Goal: Obtain resource: Download file/media

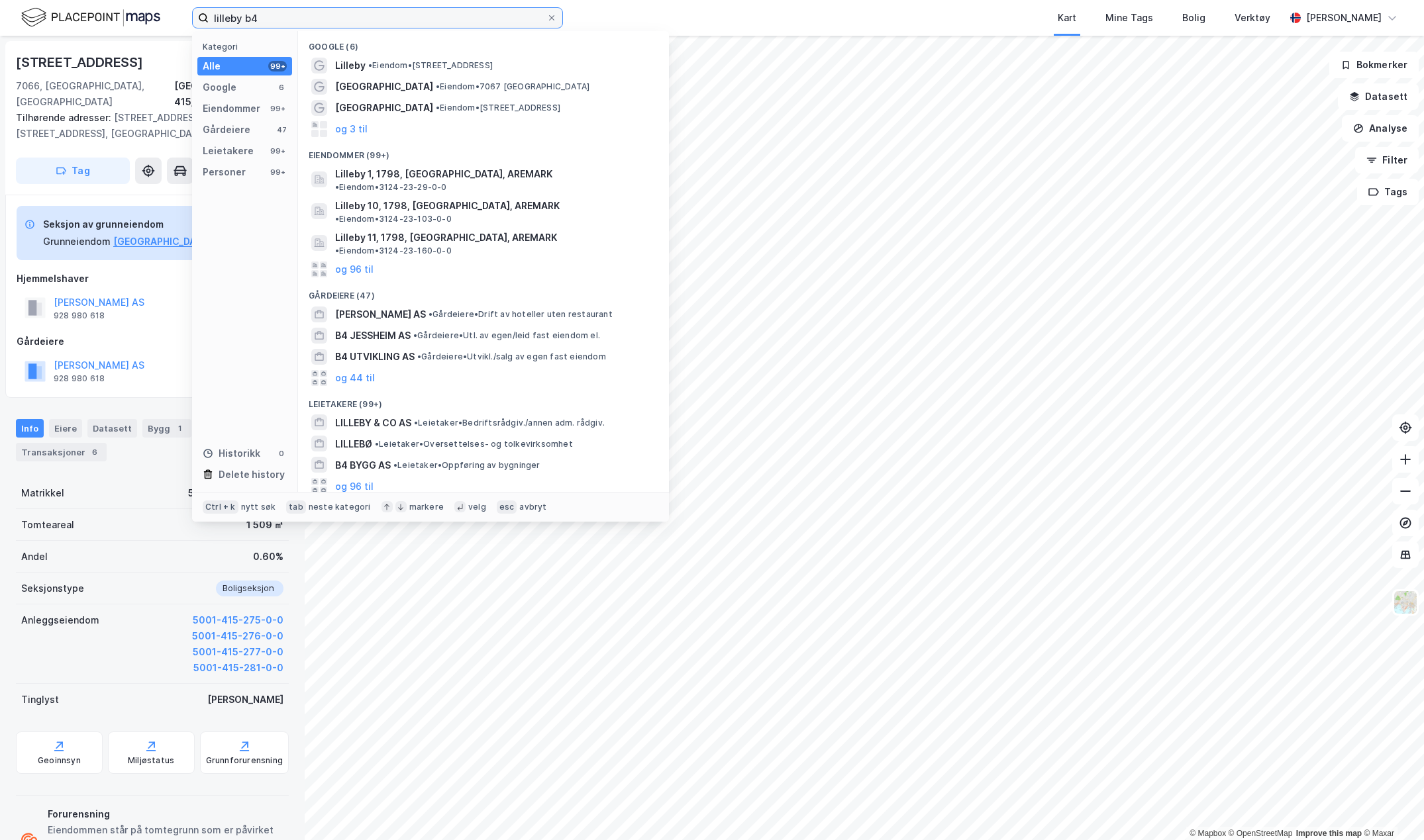
drag, startPoint x: 282, startPoint y: 20, endPoint x: 205, endPoint y: 16, distance: 77.1
click at [205, 16] on label "lilleby b4" at bounding box center [378, 18] width 371 height 21
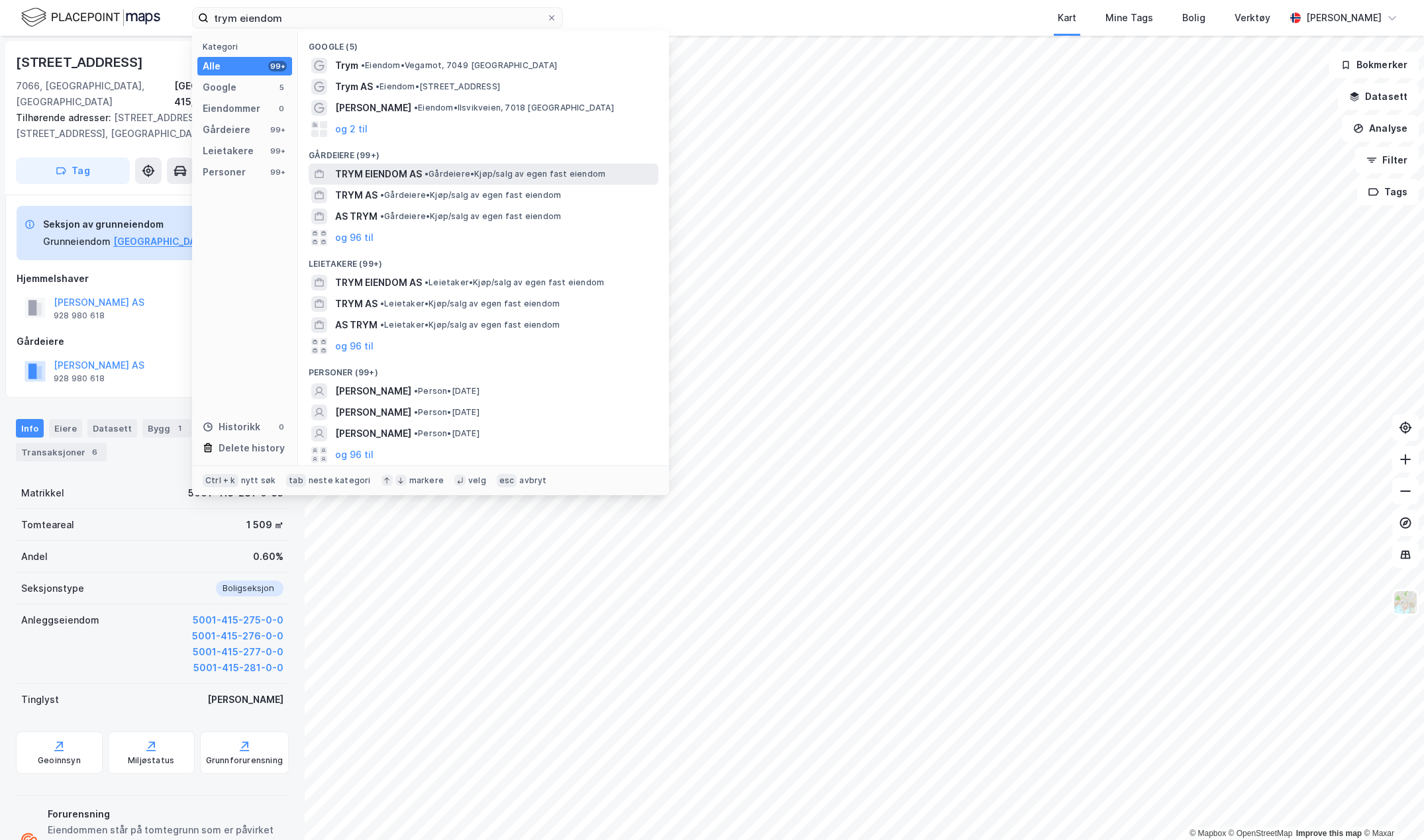
click at [384, 169] on span "TRYM EIENDOM AS" at bounding box center [379, 173] width 87 height 16
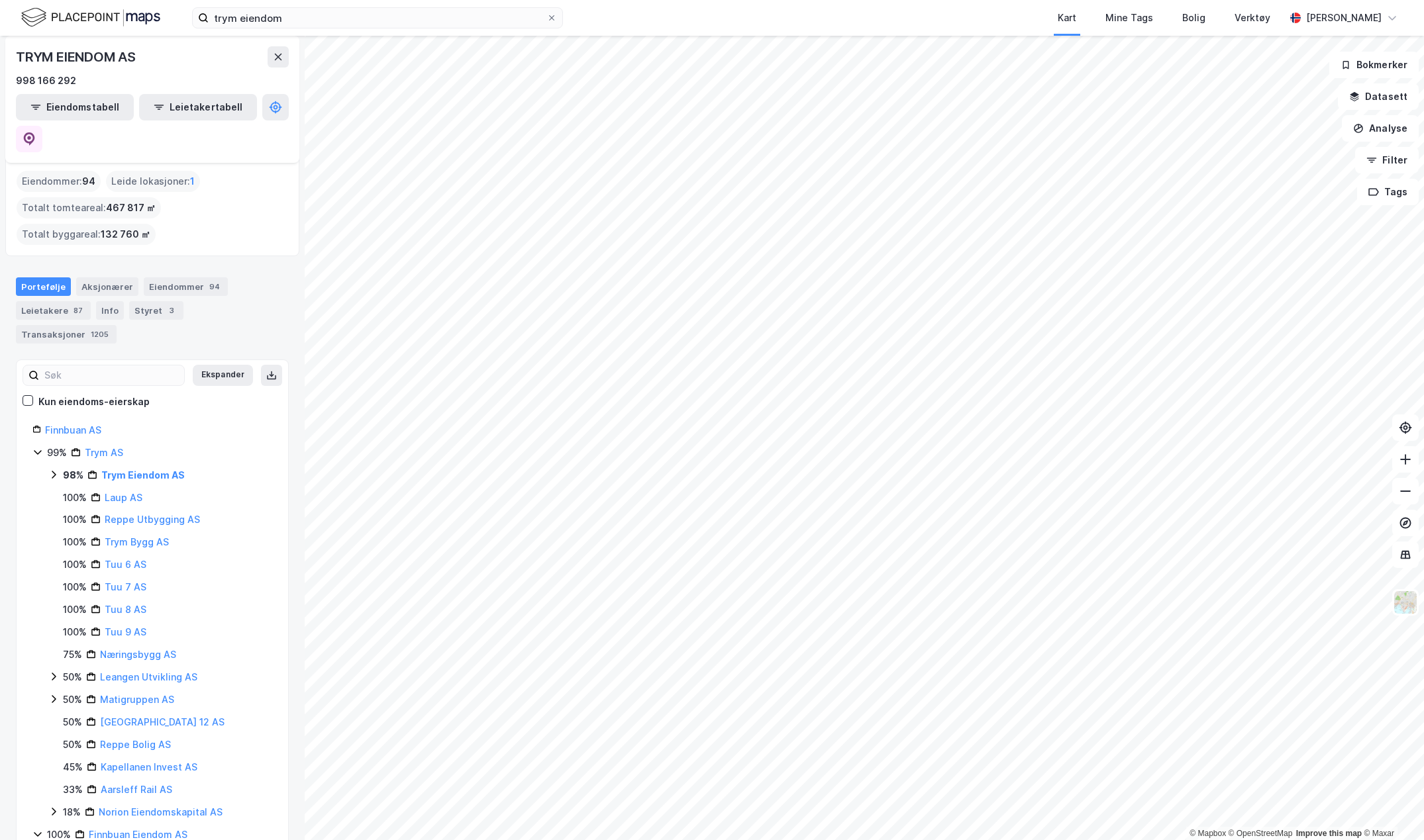
scroll to position [10, 0]
click at [190, 276] on div "Eiendommer 94" at bounding box center [185, 286] width 84 height 19
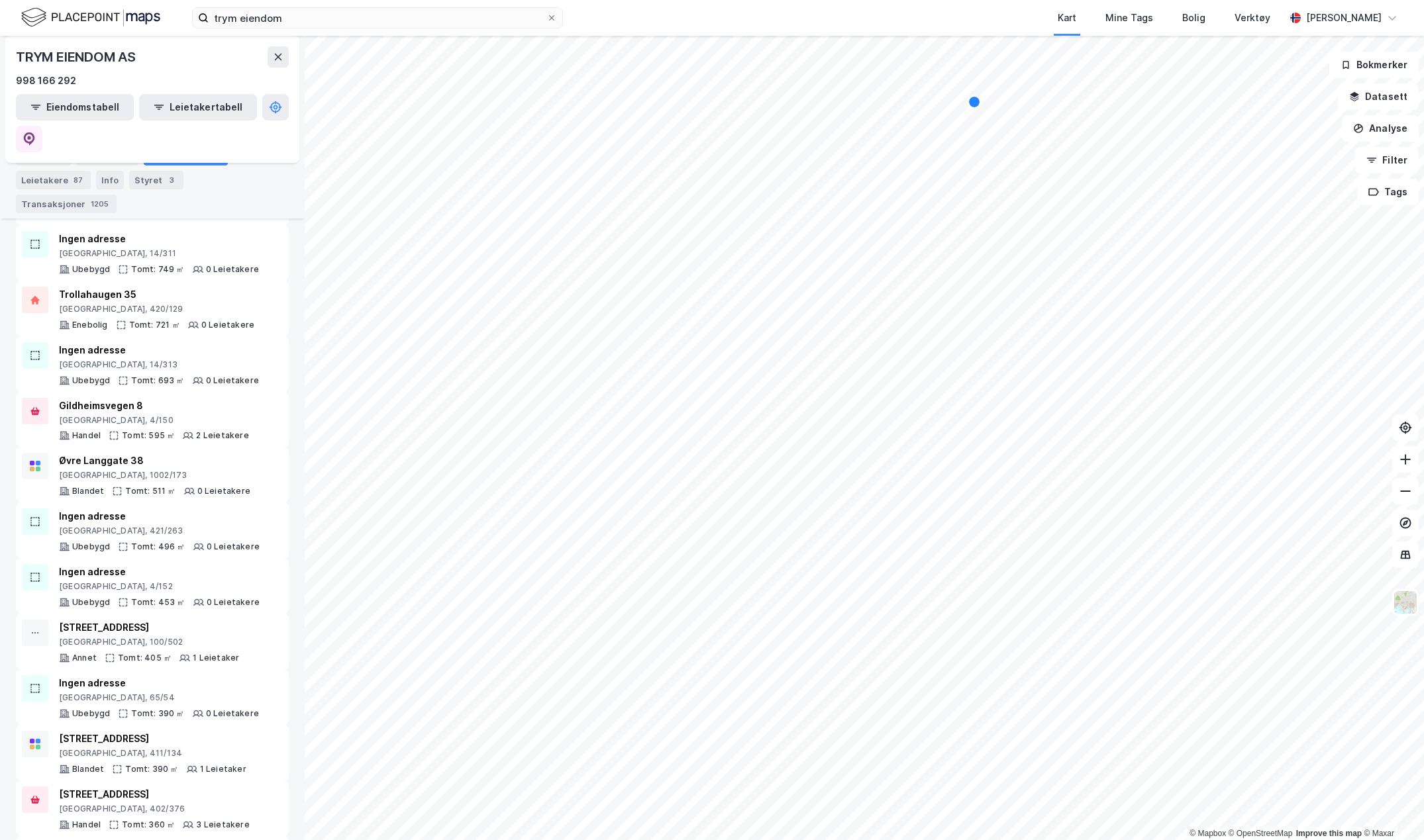
scroll to position [3244, 0]
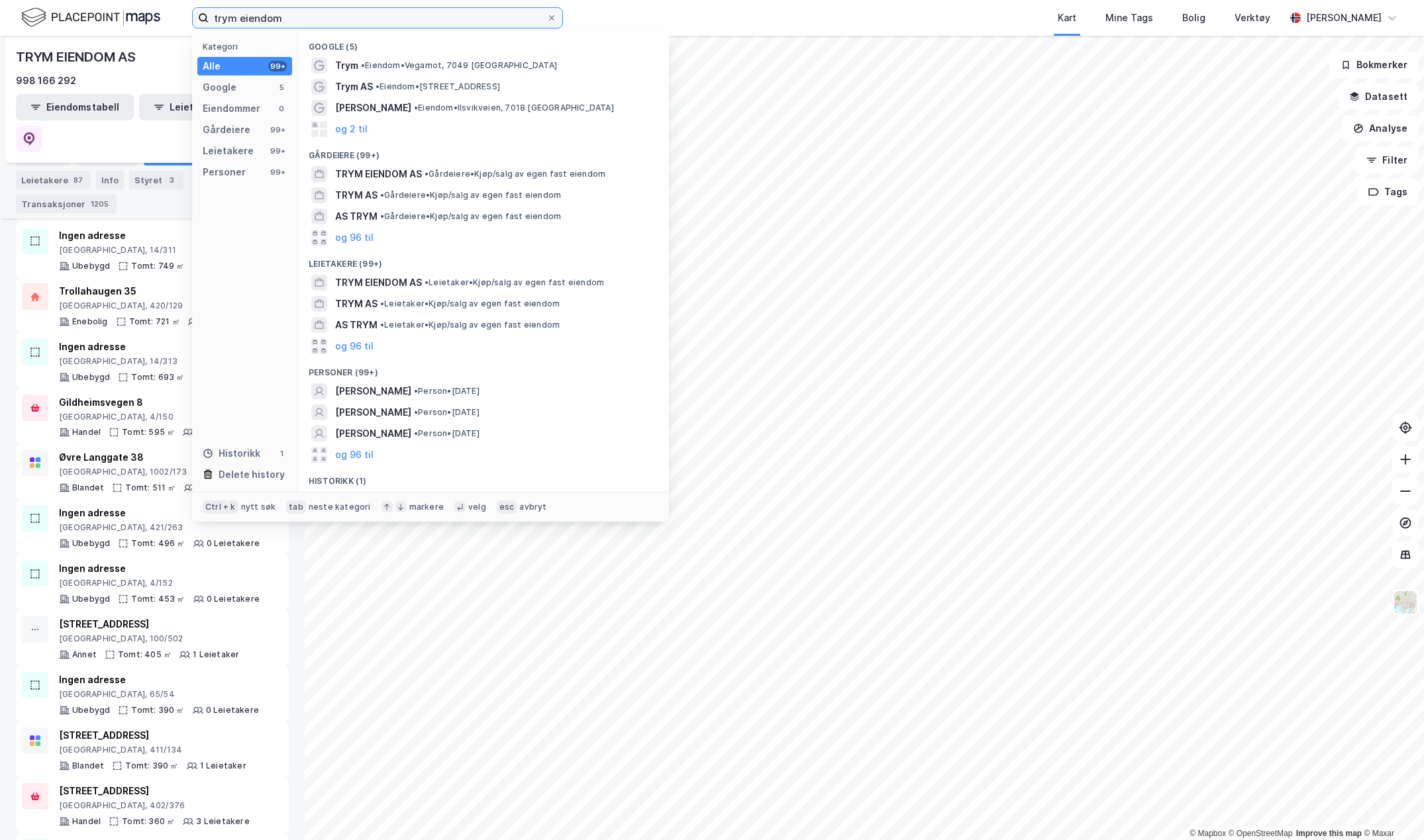
drag, startPoint x: 311, startPoint y: 12, endPoint x: 169, endPoint y: 14, distance: 142.0
click at [169, 14] on div "trym eiendom Kategori Alle 99+ Google 5 Eiendommer 0 Gårdeiere 99+ Leietakere 9…" at bounding box center [712, 18] width 1424 height 36
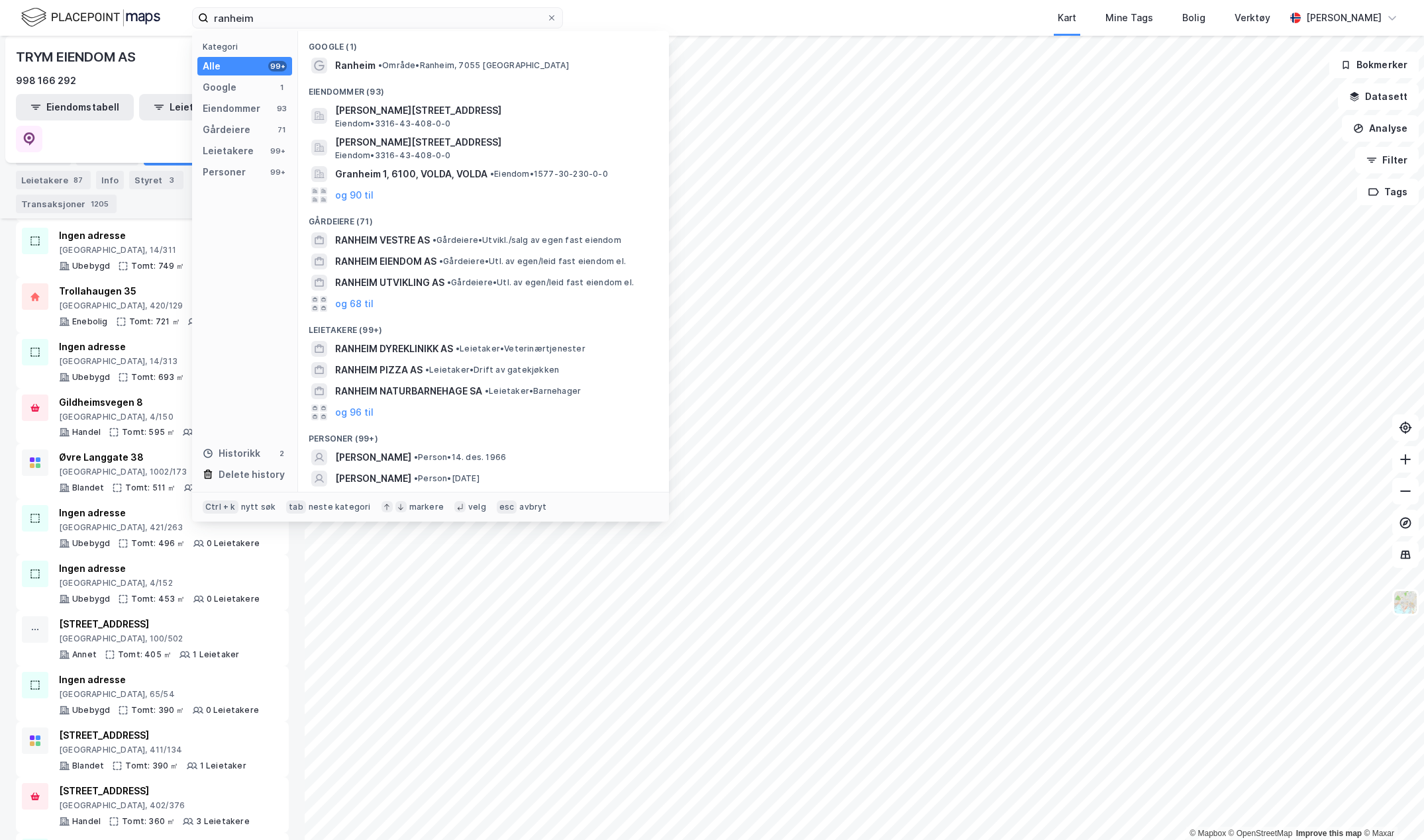
drag, startPoint x: 715, startPoint y: 22, endPoint x: 680, endPoint y: 8, distance: 37.7
click at [715, 22] on div "Kart Mine Tags Bolig Verktøy" at bounding box center [956, 18] width 658 height 36
drag, startPoint x: 271, startPoint y: 25, endPoint x: 202, endPoint y: 24, distance: 69.0
click at [202, 23] on label "ranheim" at bounding box center [378, 18] width 371 height 21
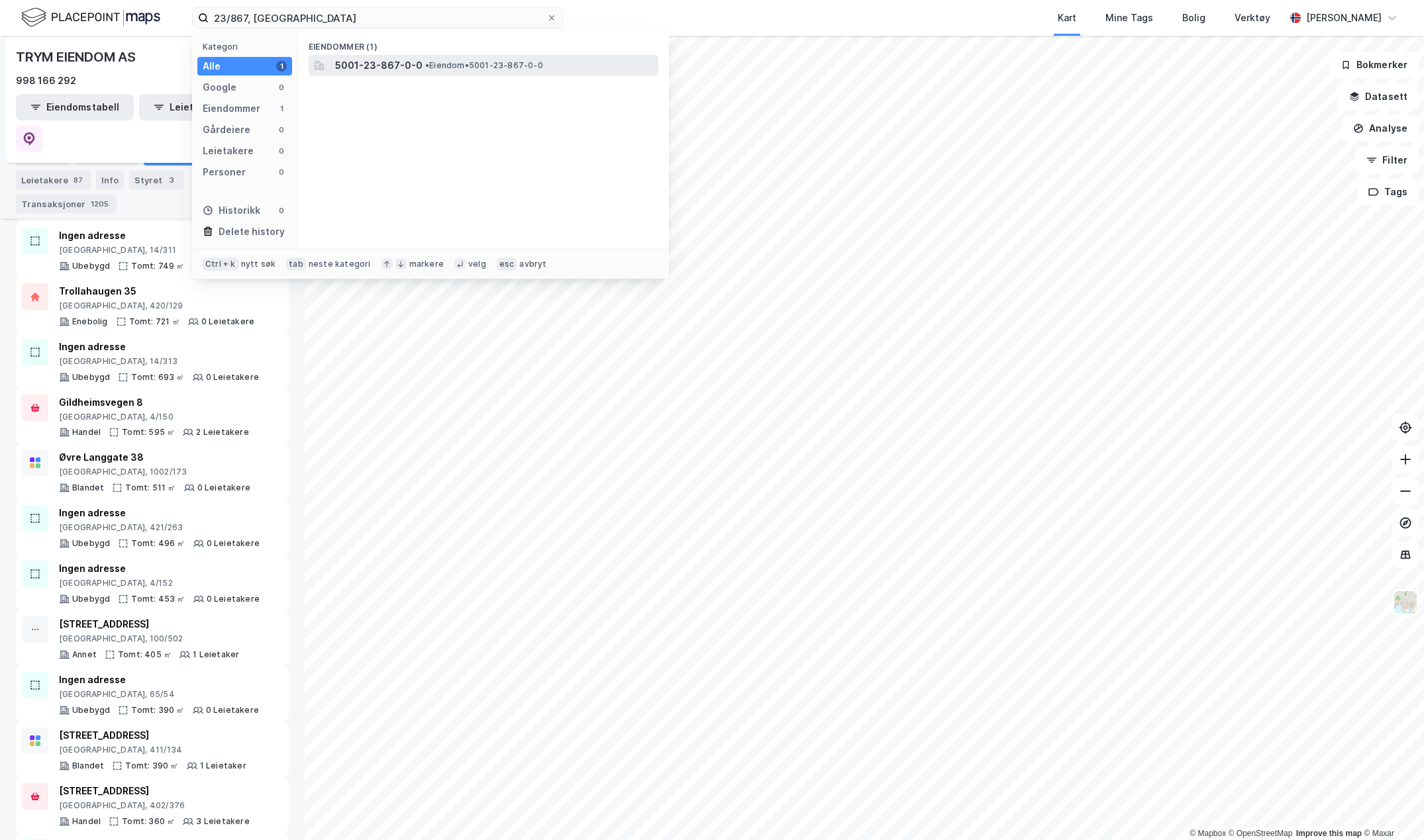
click at [402, 71] on span "5001-23-867-0-0" at bounding box center [379, 65] width 88 height 16
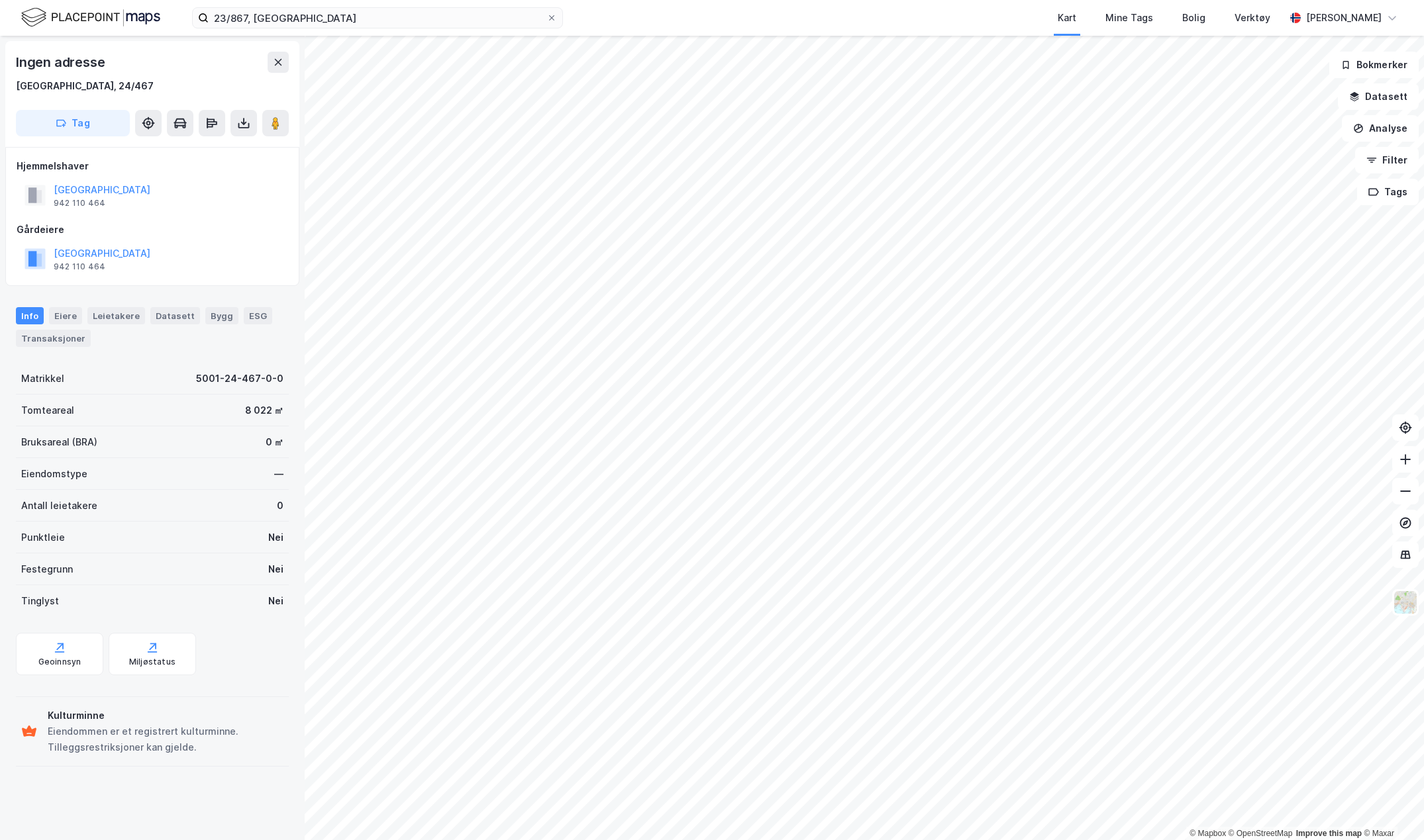
click at [328, 28] on div "23/867, trondheim Kart Mine Tags Bolig Verktøy [PERSON_NAME]" at bounding box center [712, 18] width 1424 height 36
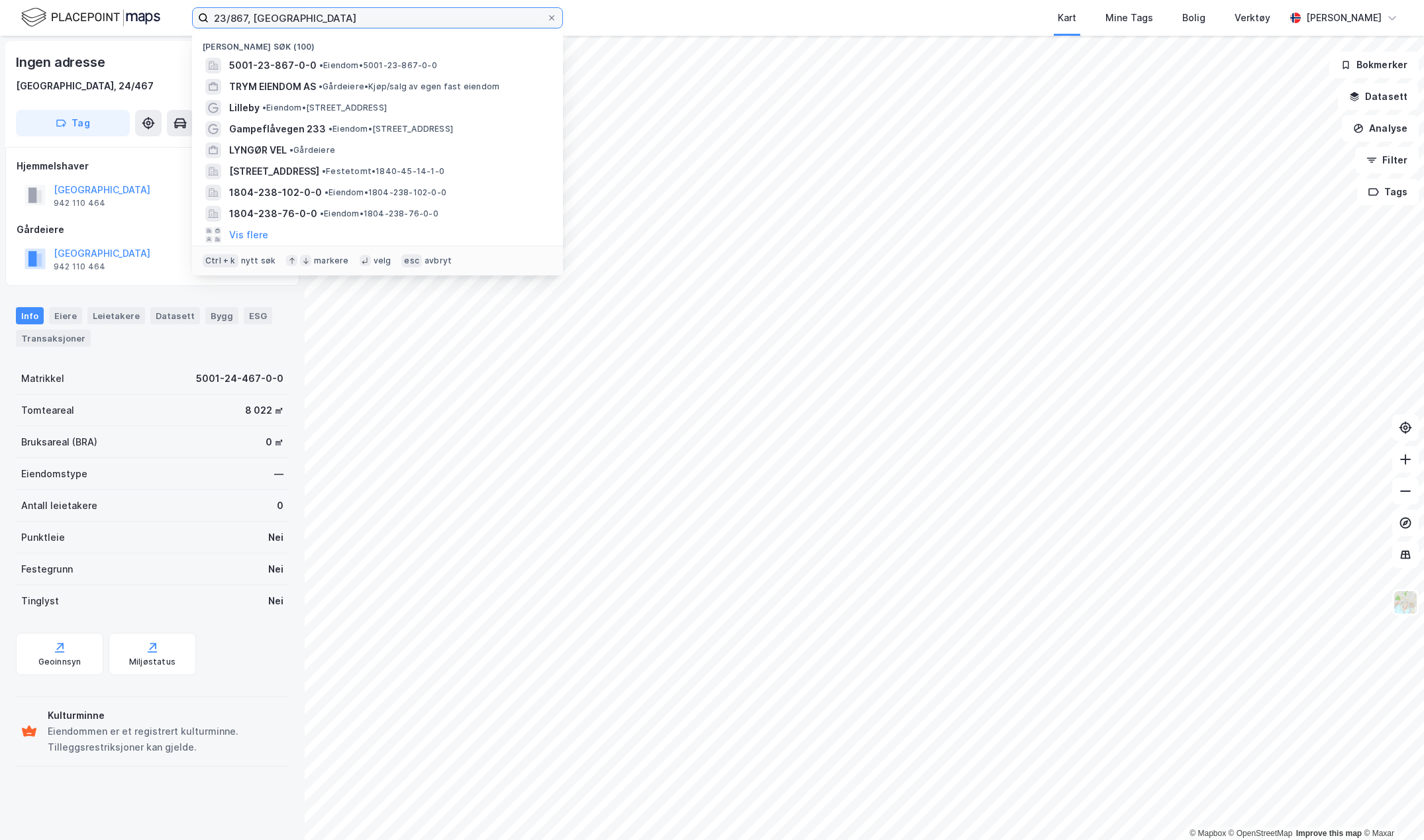
drag, startPoint x: 322, startPoint y: 21, endPoint x: 98, endPoint y: 13, distance: 224.1
click at [103, 13] on div "23/867, trondheim Nylige søk [PHONE_NUMBER] • Eiendom • 5001-23-867-0-0 TRYM EI…" at bounding box center [712, 18] width 1424 height 36
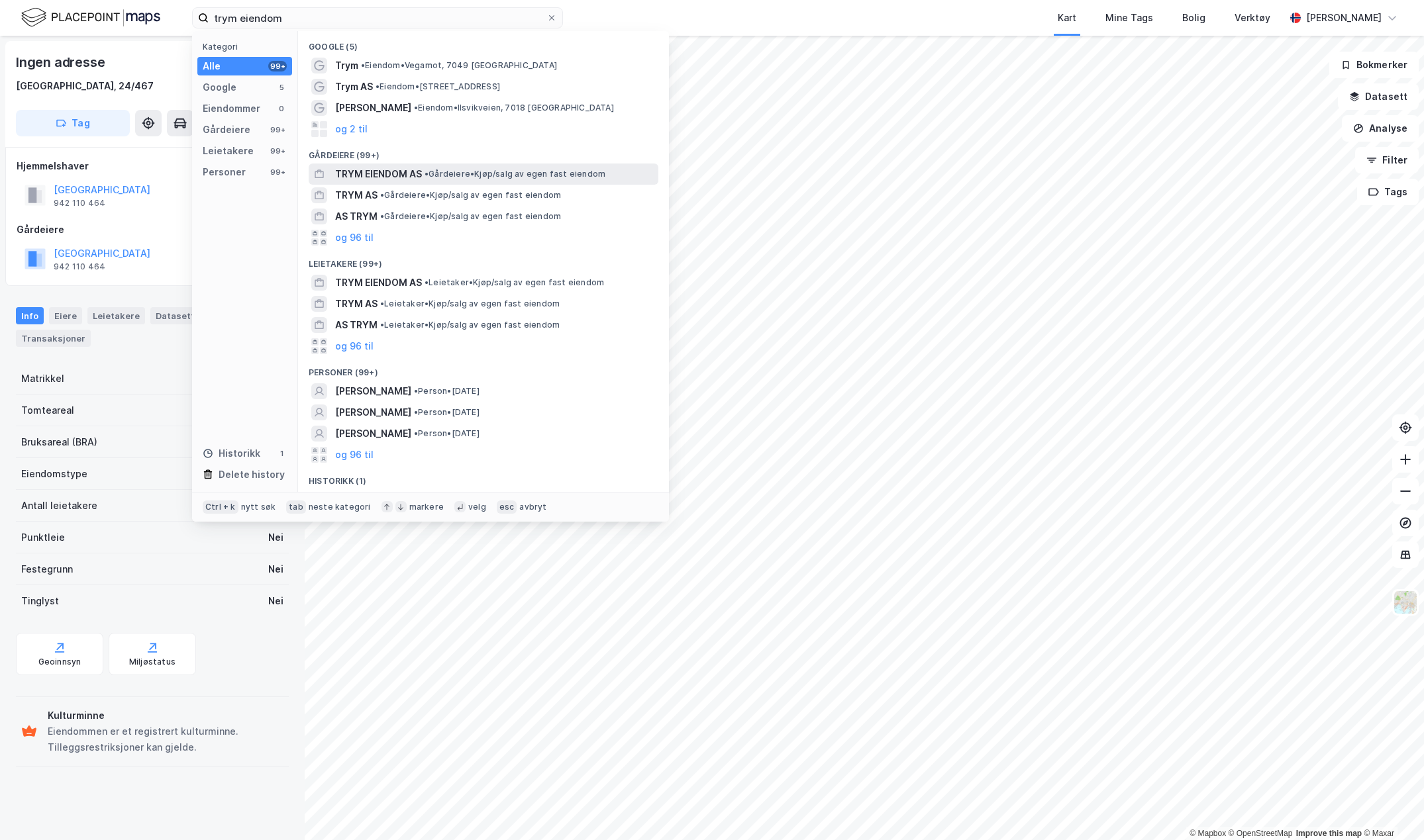
click at [394, 170] on span "TRYM EIENDOM AS" at bounding box center [379, 173] width 87 height 16
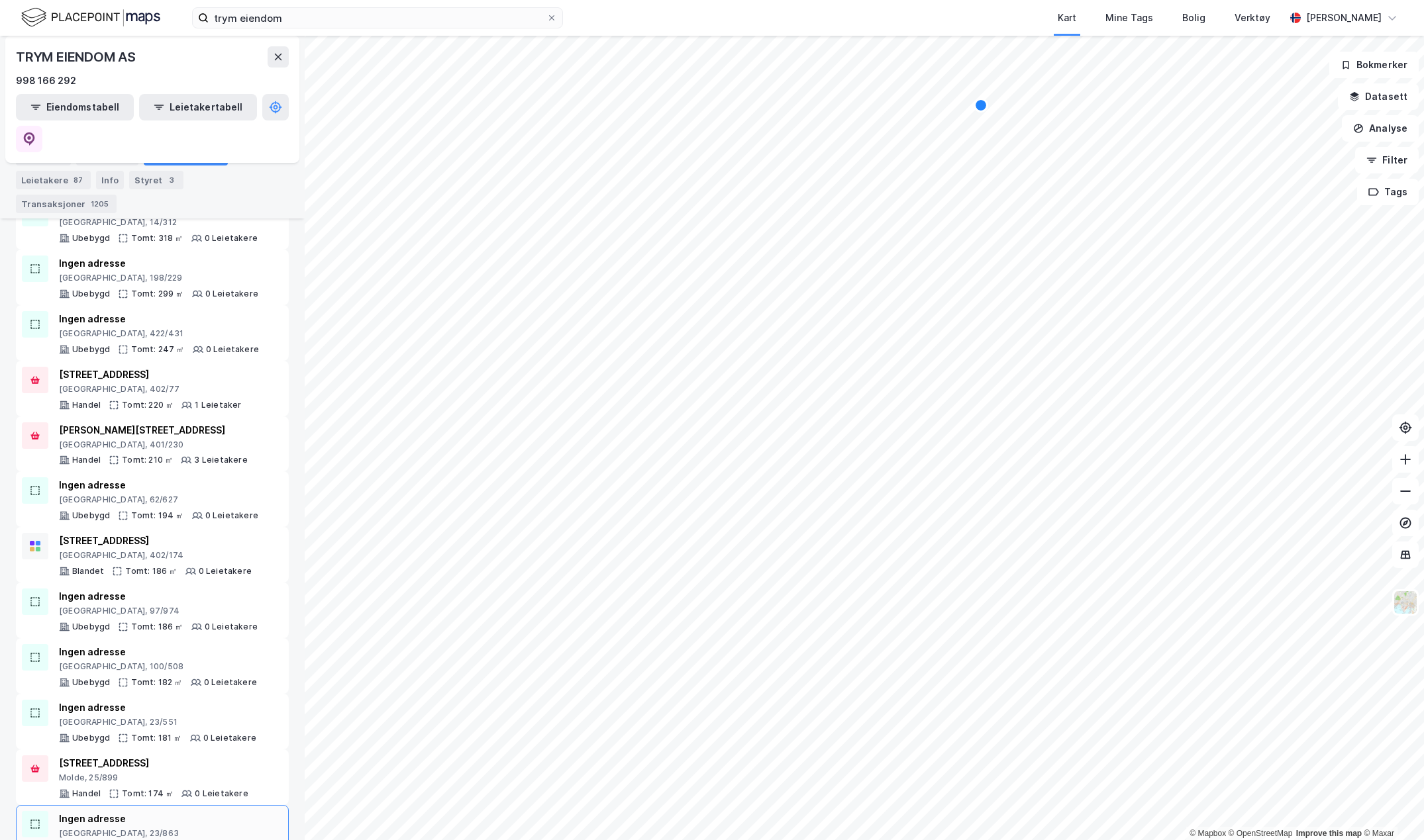
scroll to position [4160, 0]
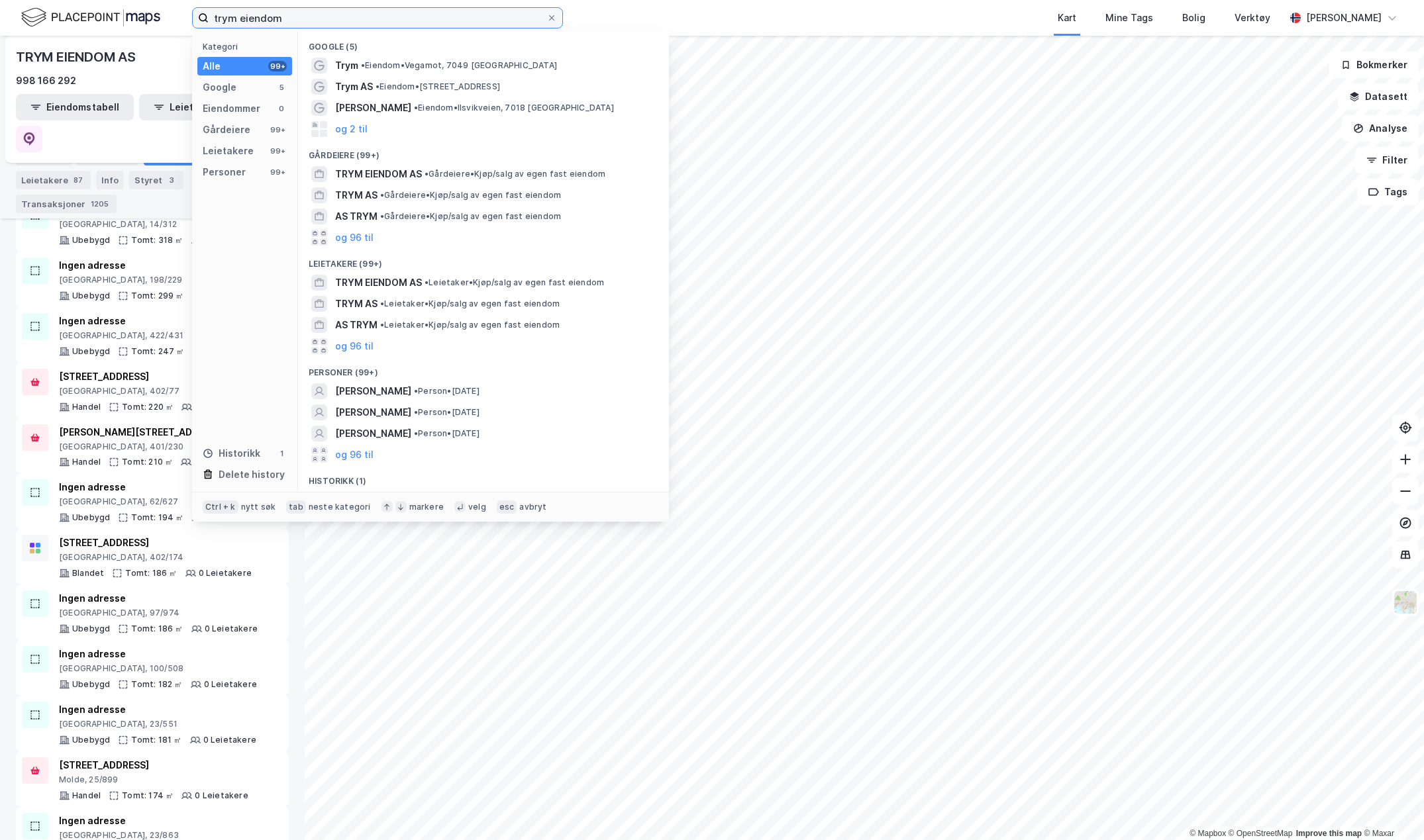
drag, startPoint x: 284, startPoint y: 19, endPoint x: 151, endPoint y: 14, distance: 133.1
click at [151, 14] on div "trym eiendom Kategori Alle 99+ Google 5 Eiendommer 0 Gårdeiere 99+ Leietakere 9…" at bounding box center [712, 18] width 1424 height 36
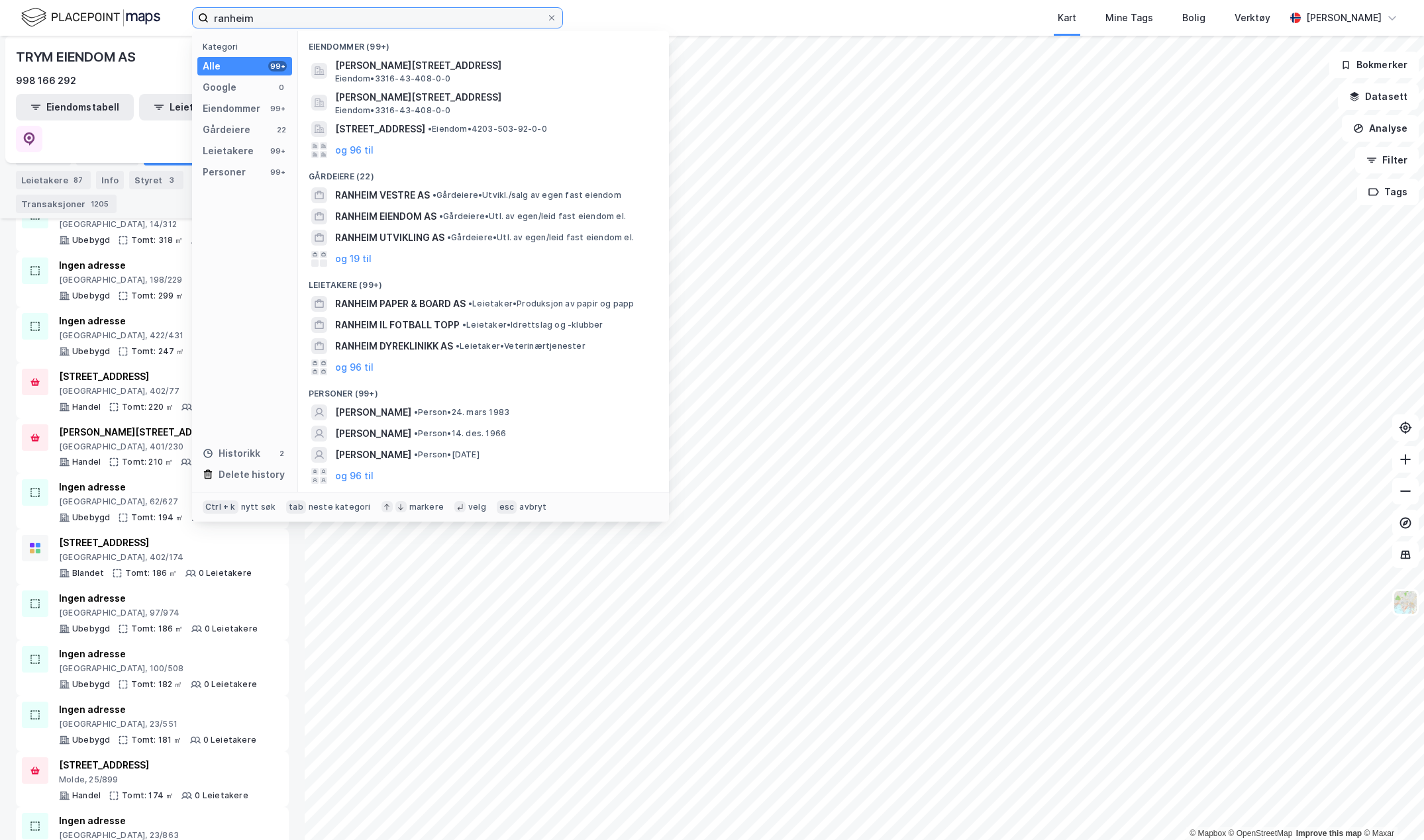
paste input "GB_G2"
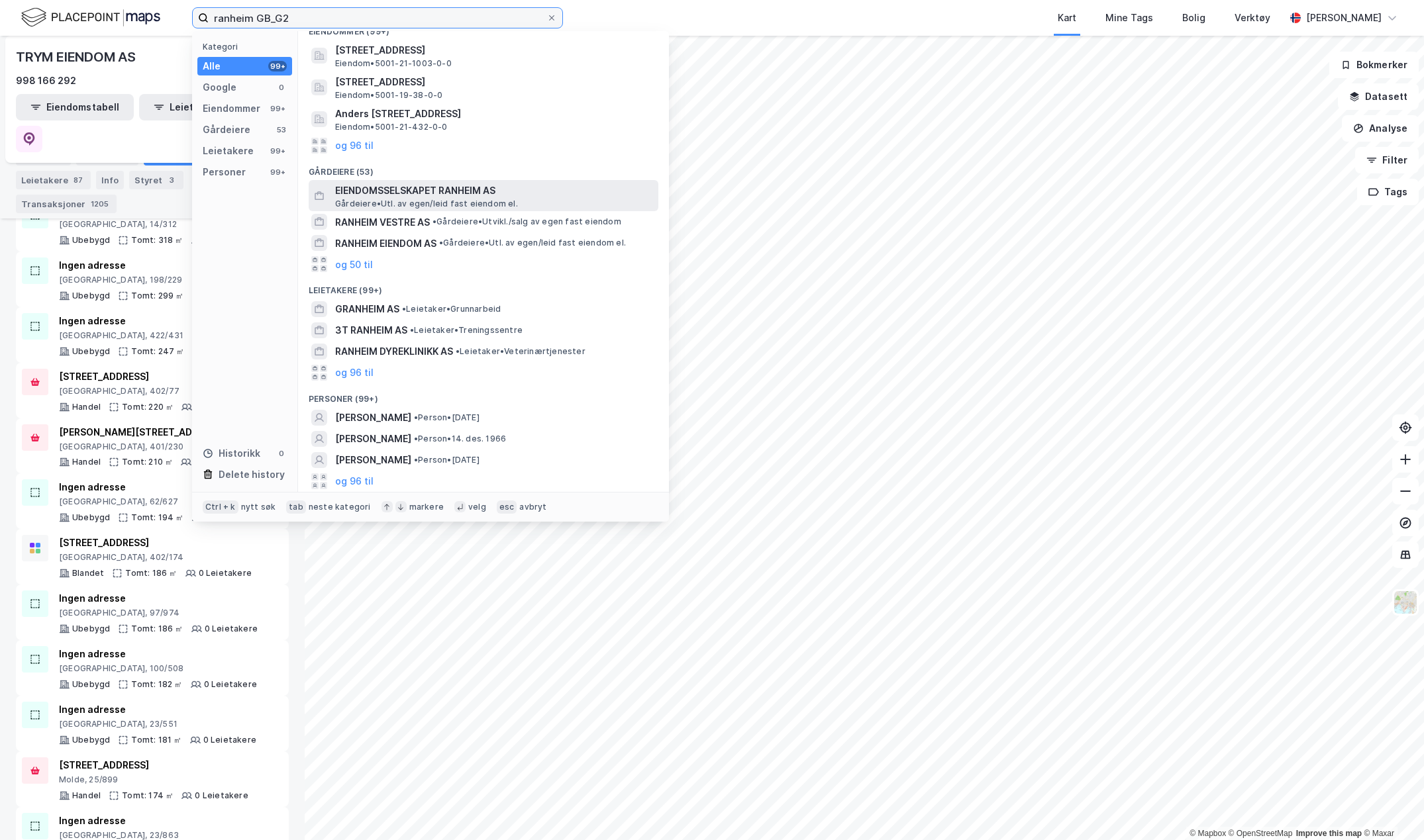
scroll to position [0, 0]
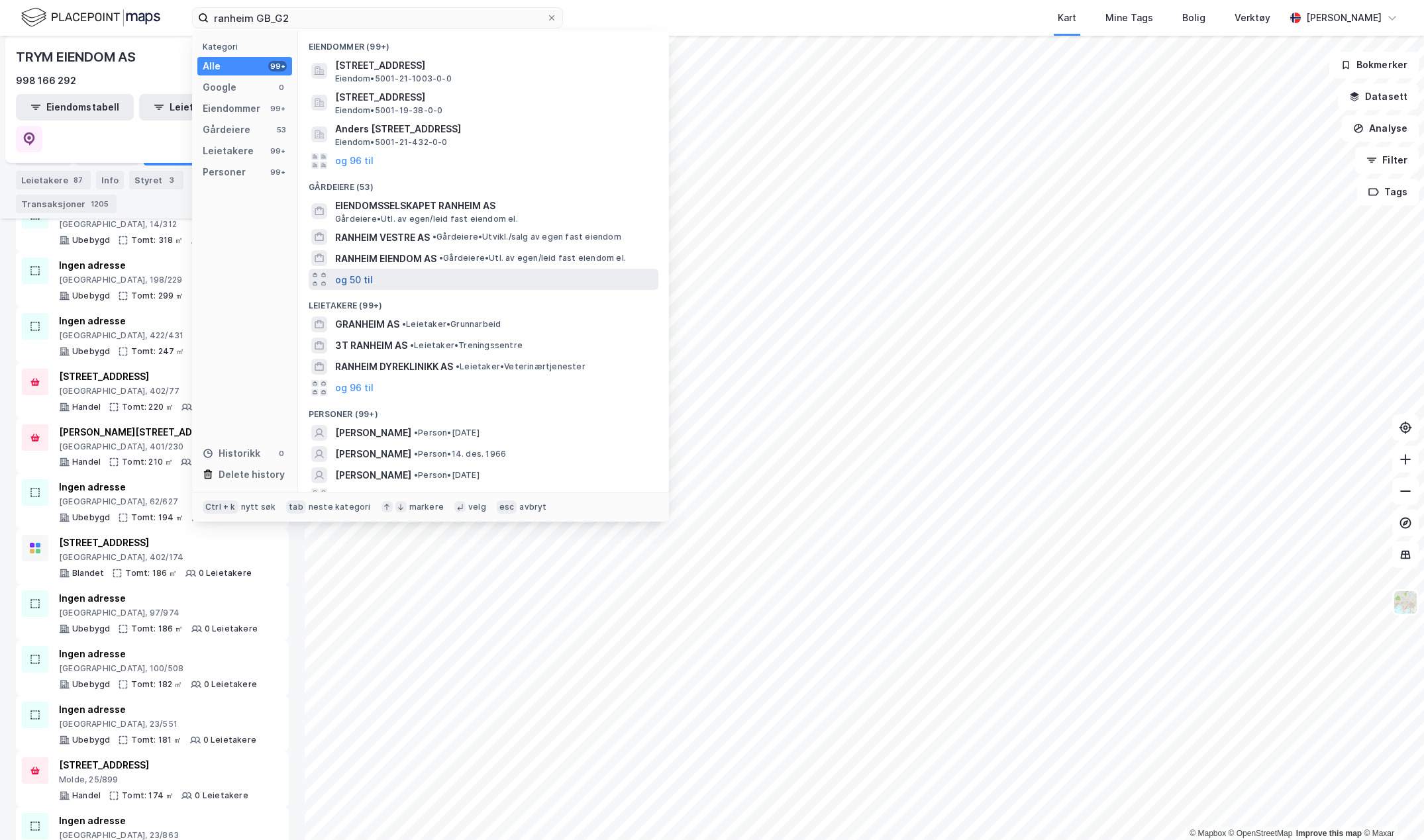
click at [352, 278] on button "og 50 til" at bounding box center [354, 279] width 37 height 16
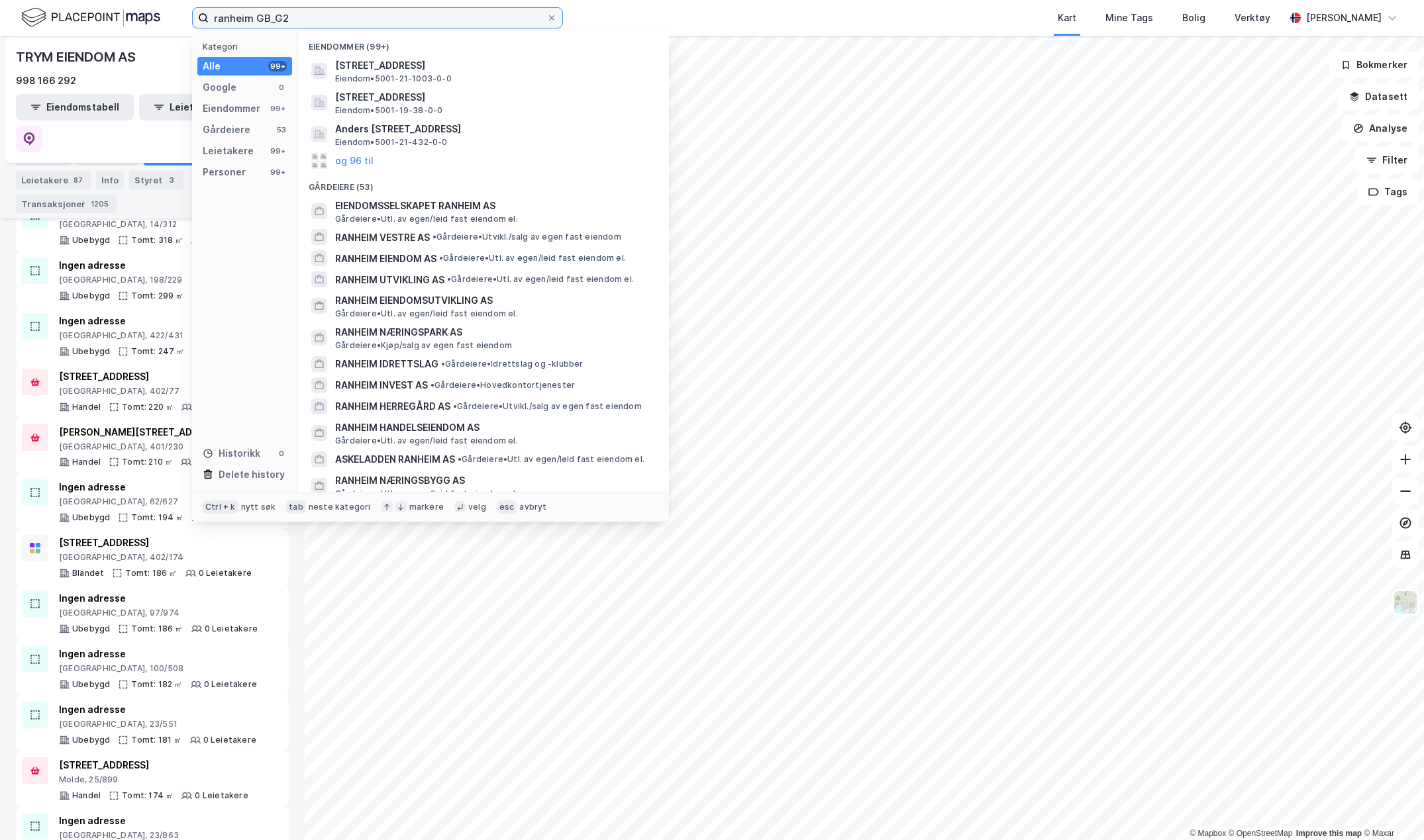
drag, startPoint x: 297, startPoint y: 18, endPoint x: 253, endPoint y: 21, distance: 44.1
click at [253, 21] on input "ranheim GB_G2" at bounding box center [377, 17] width 338 height 20
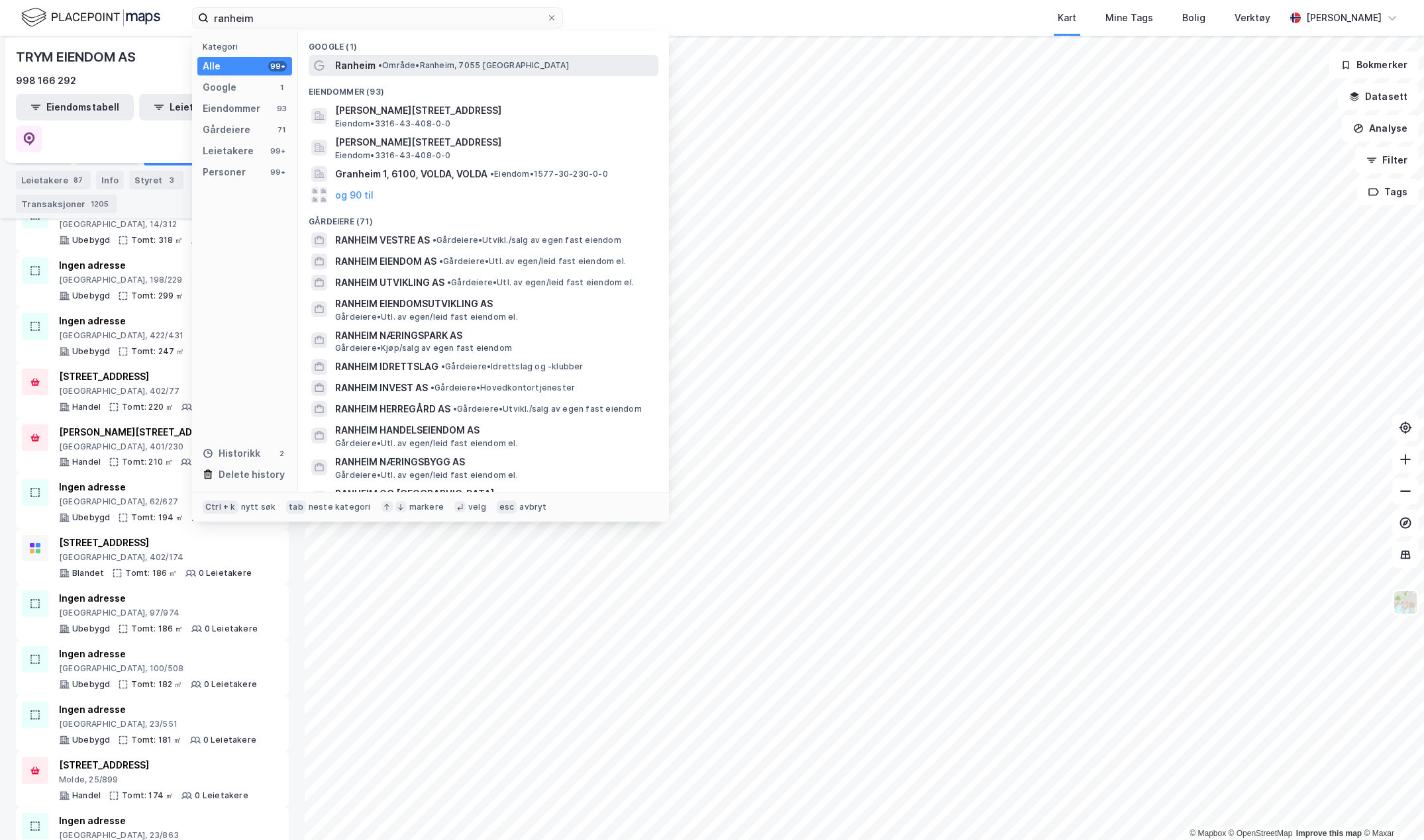
click at [356, 65] on span "Ranheim" at bounding box center [356, 65] width 41 height 16
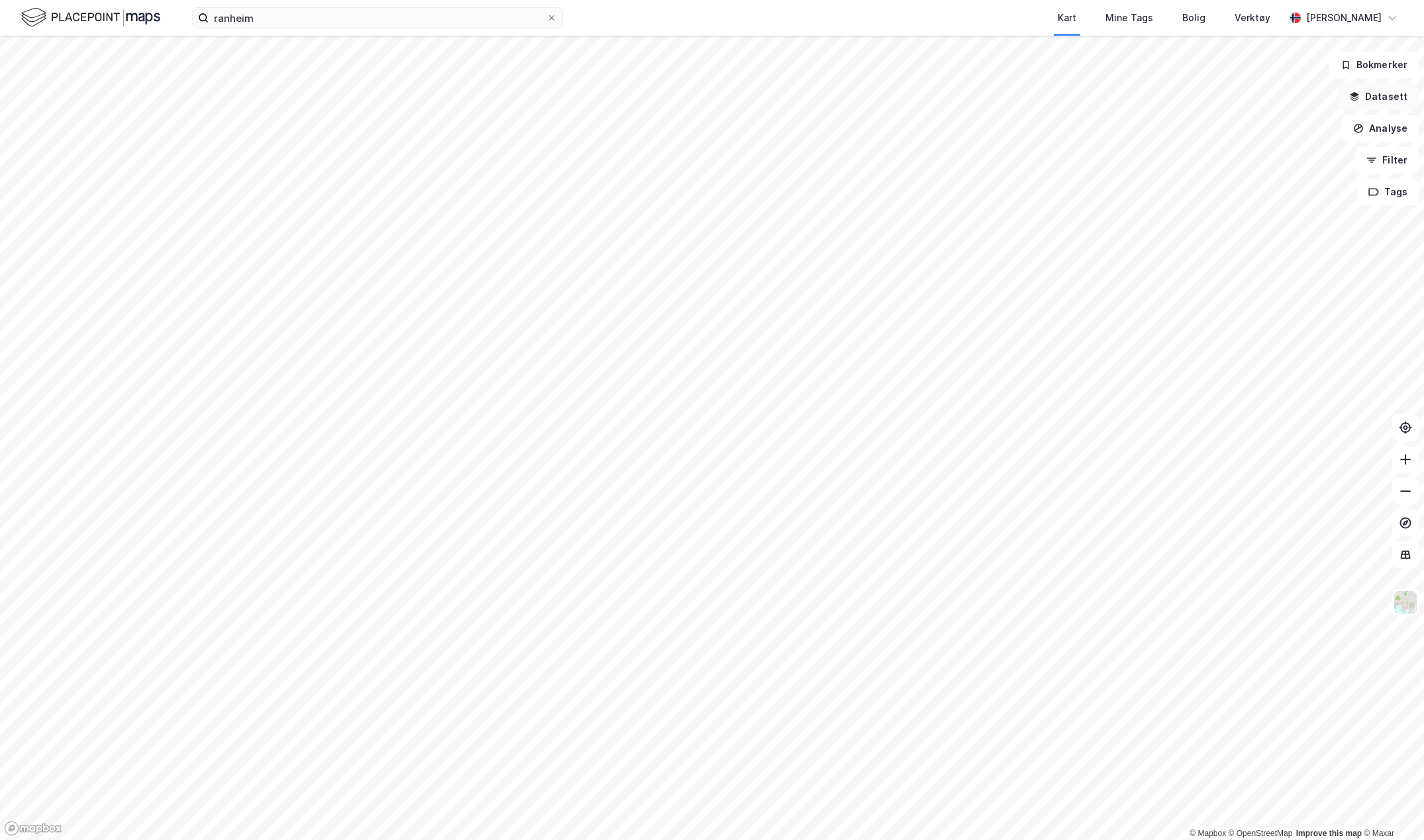
click at [1398, 94] on button "Datasett" at bounding box center [1378, 96] width 81 height 26
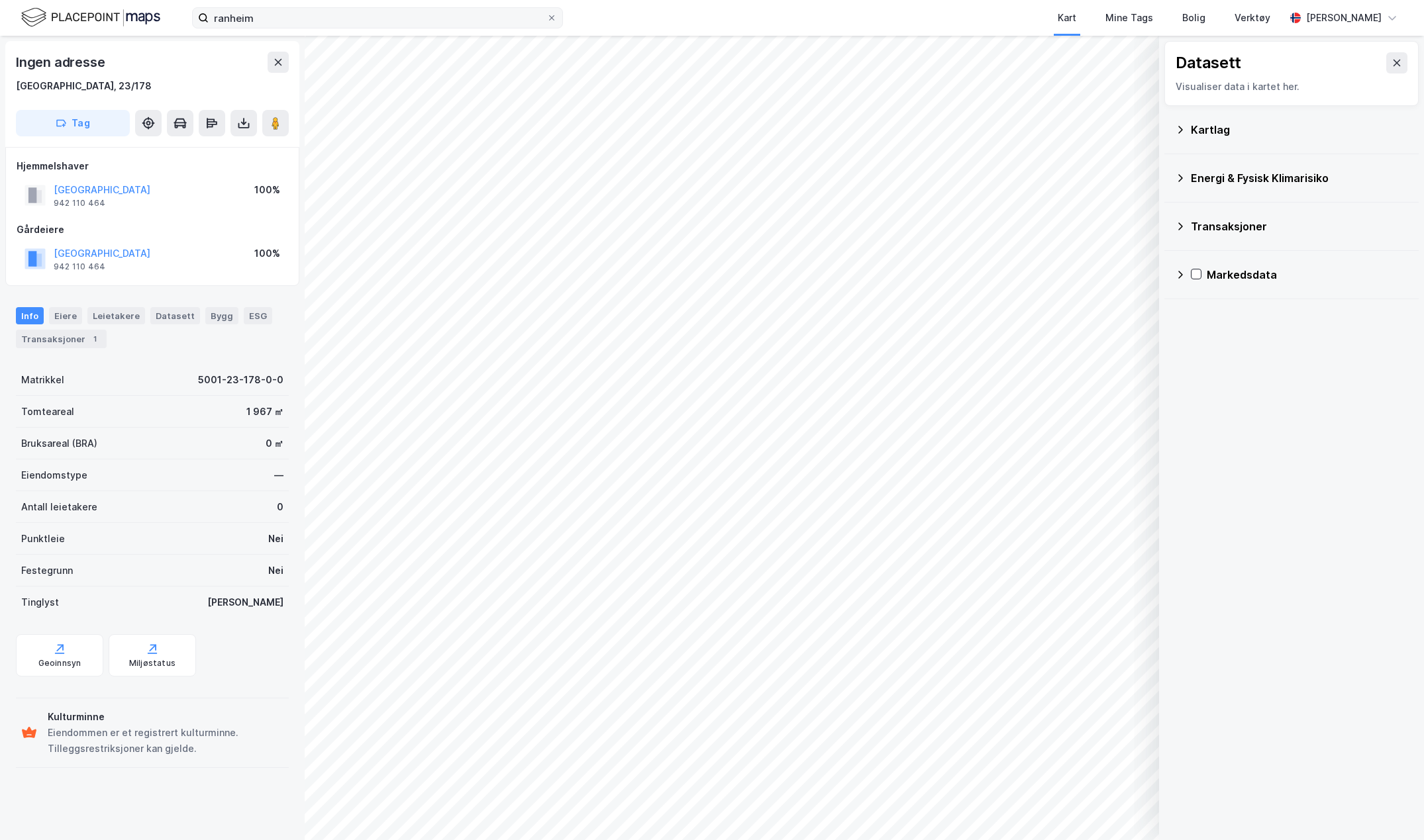
click at [287, 28] on label "ranheim" at bounding box center [378, 18] width 371 height 21
click at [287, 28] on input "ranheim" at bounding box center [377, 17] width 338 height 20
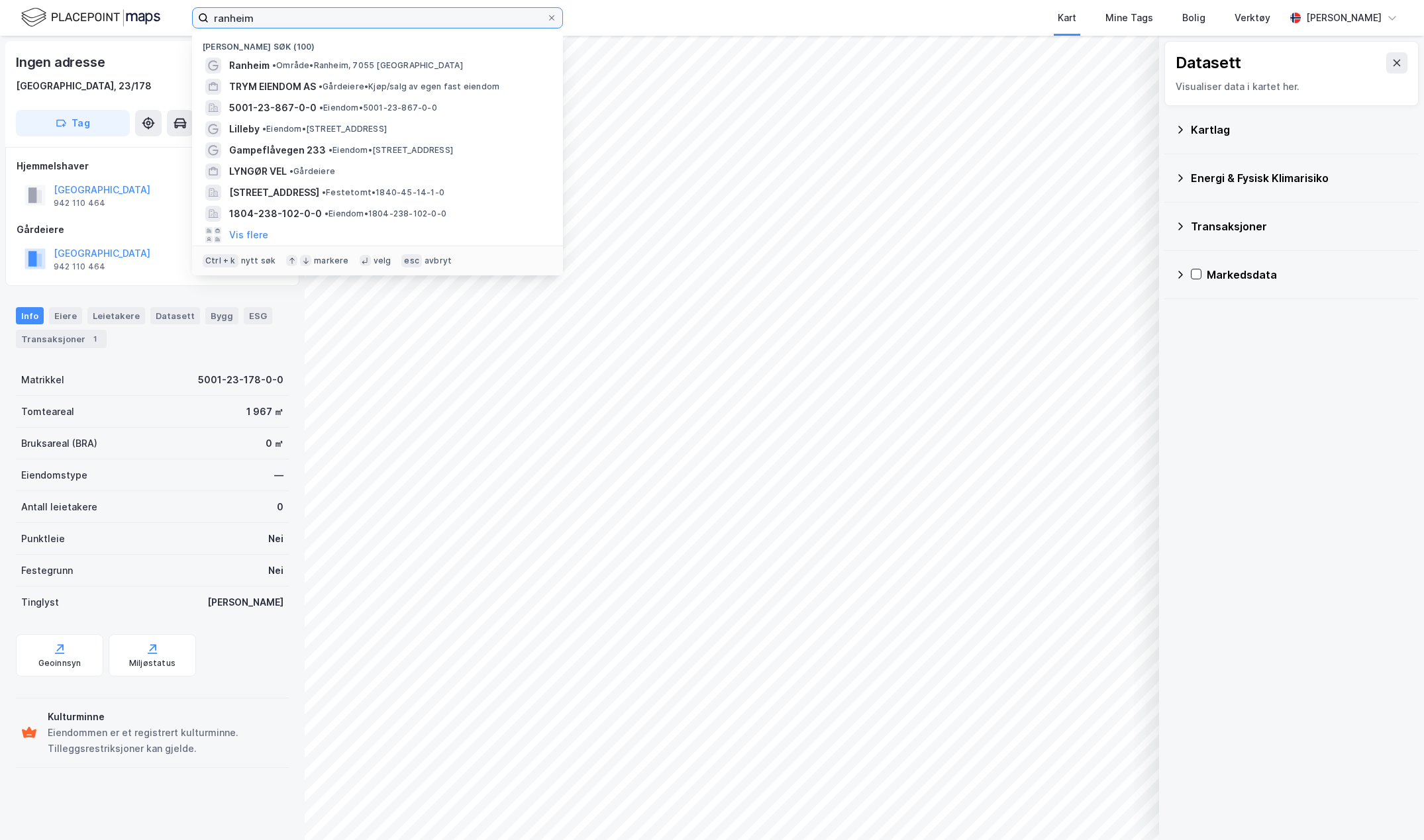
drag, startPoint x: 275, startPoint y: 22, endPoint x: 199, endPoint y: 19, distance: 76.1
click at [202, 19] on label "ranheim" at bounding box center [378, 18] width 371 height 21
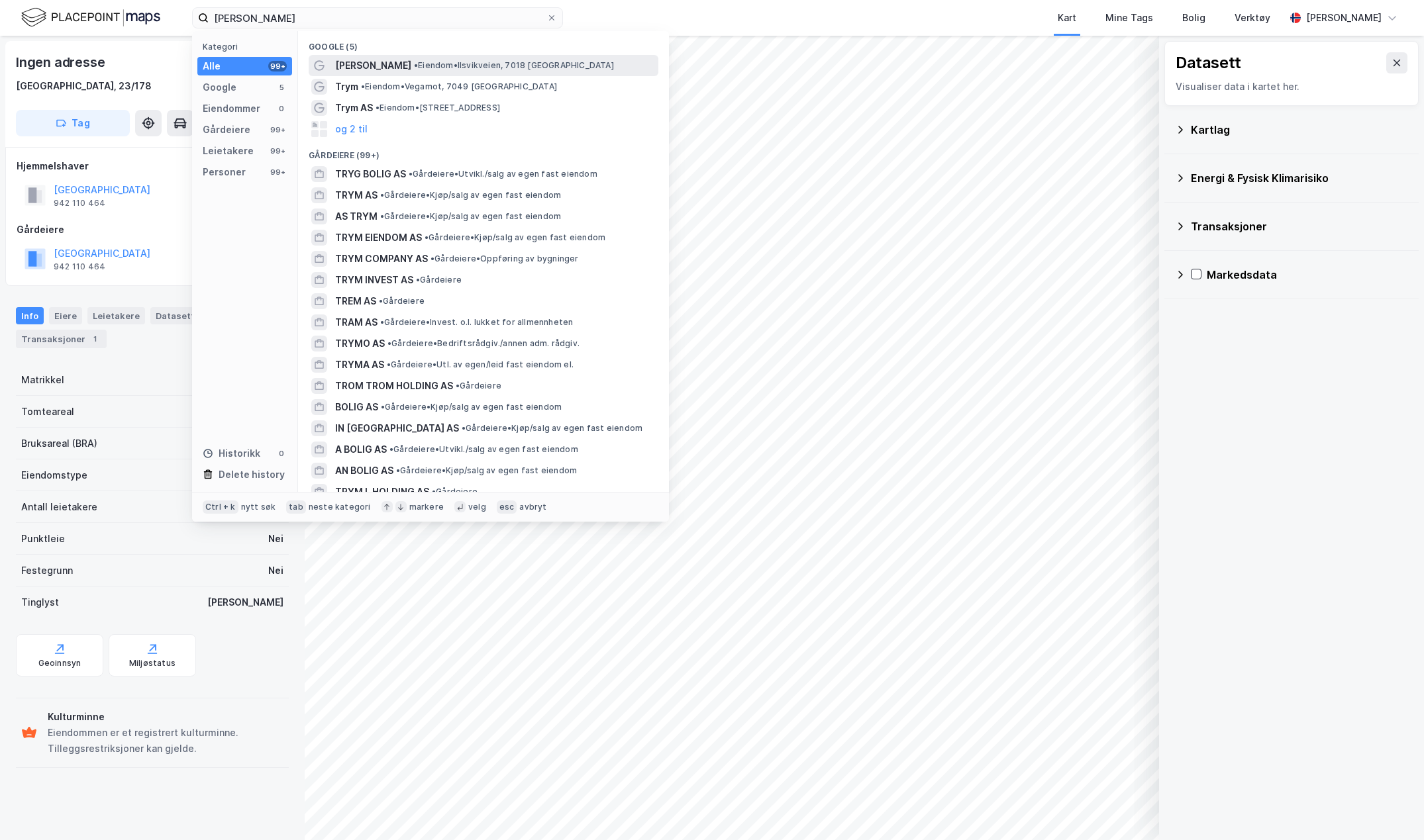
click at [360, 65] on span "[PERSON_NAME]" at bounding box center [373, 65] width 77 height 16
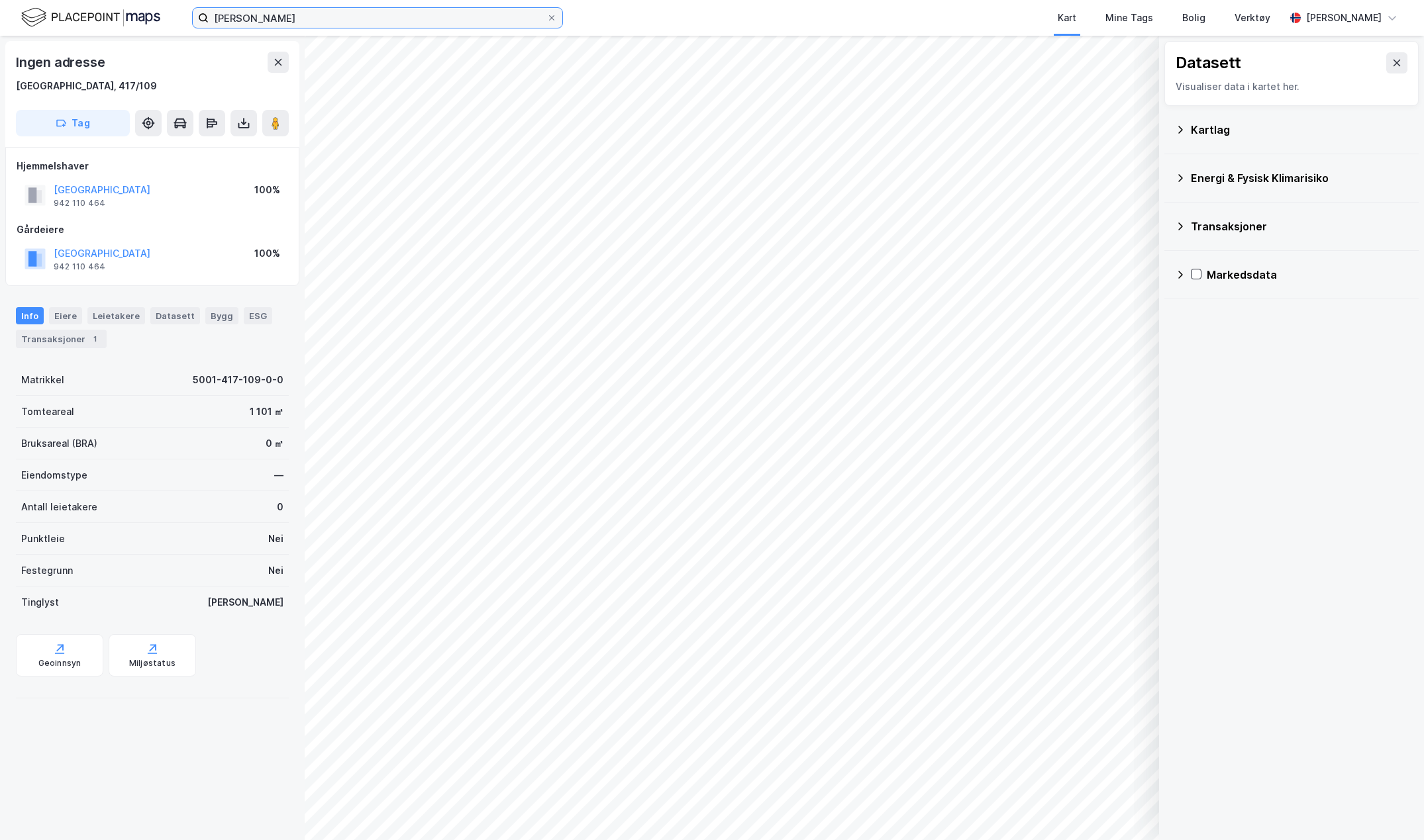
click at [272, 20] on input "[PERSON_NAME]" at bounding box center [377, 17] width 338 height 20
click at [132, 376] on div "Matrikkel 5001-417-109-0-0" at bounding box center [152, 379] width 273 height 31
click at [290, 21] on input "[PERSON_NAME]" at bounding box center [377, 17] width 338 height 20
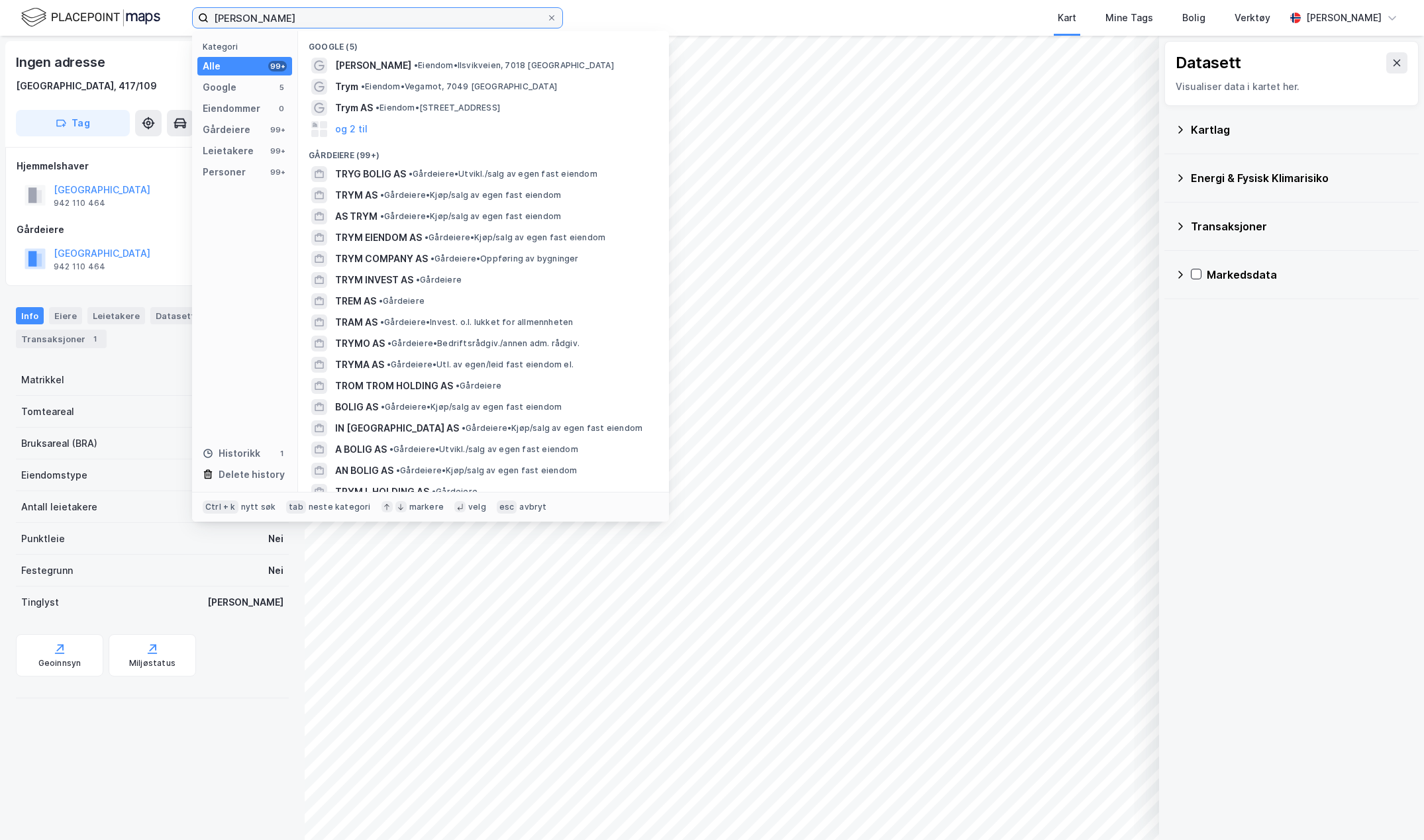
drag, startPoint x: 263, startPoint y: 18, endPoint x: 160, endPoint y: 8, distance: 103.5
click at [160, 8] on div "[PERSON_NAME] Kategori Alle 99+ Google 5 Eiendommer 0 Gårdeiere 99+ Leietakere …" at bounding box center [712, 18] width 1424 height 36
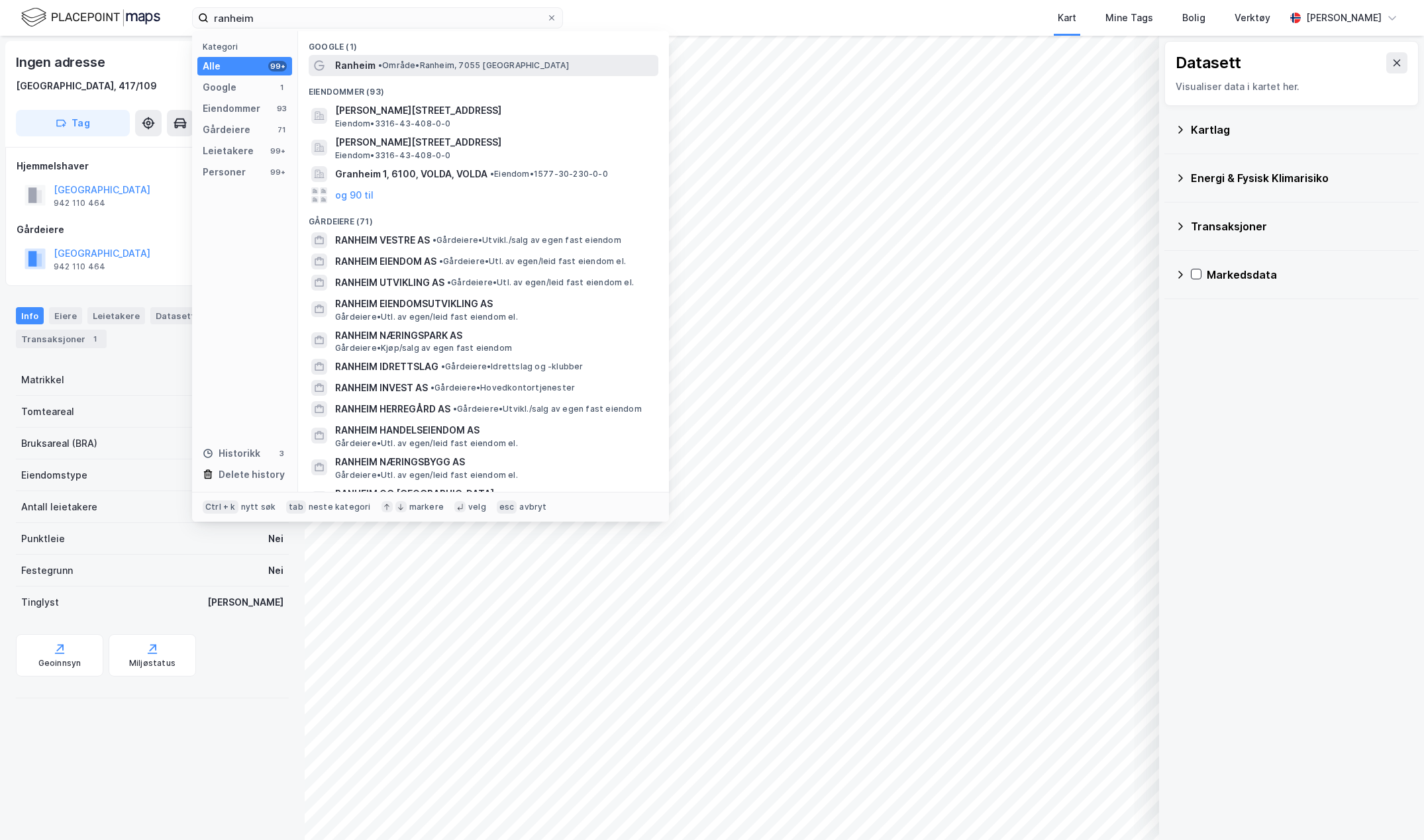
click at [354, 68] on span "Ranheim" at bounding box center [356, 65] width 41 height 16
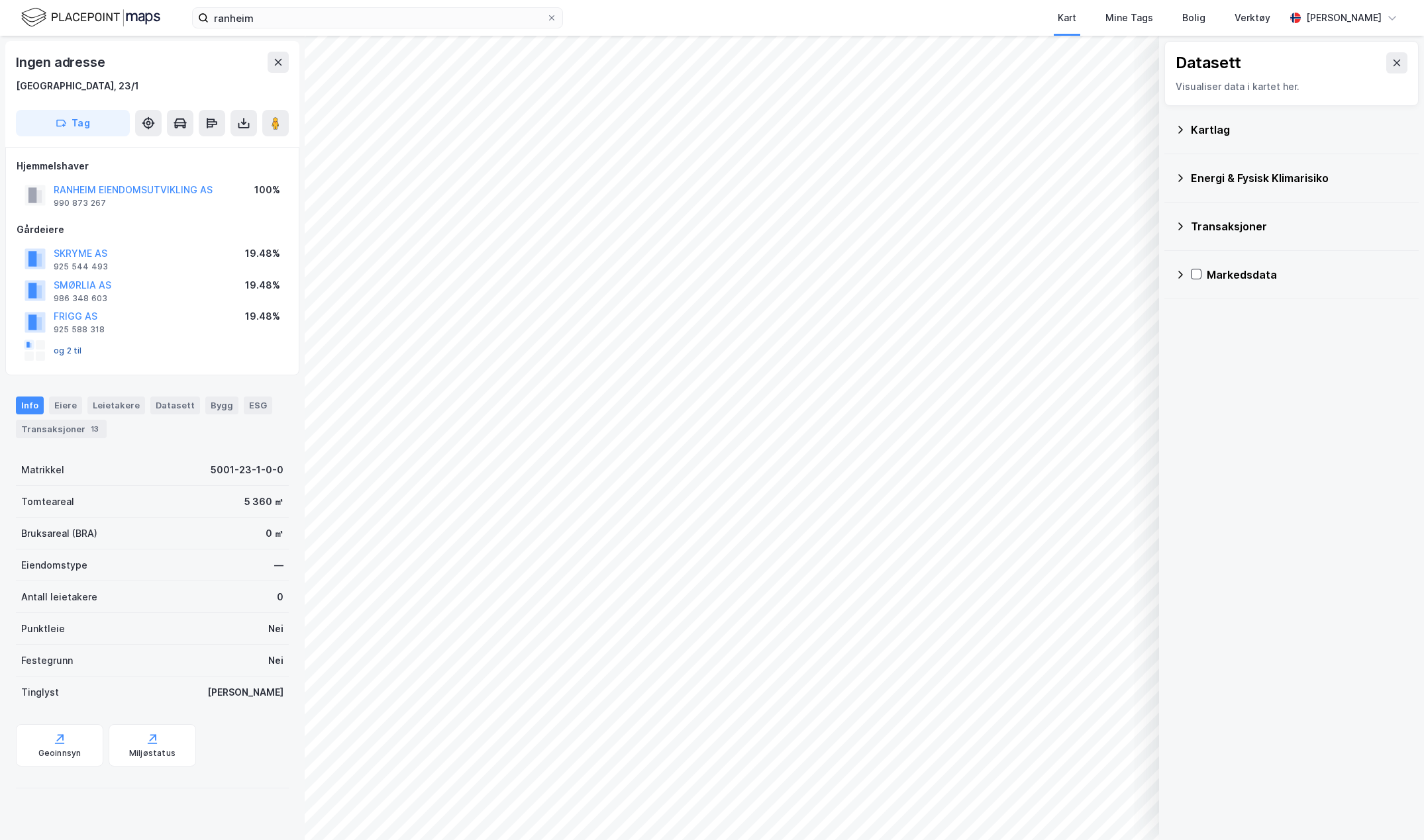
click at [0, 0] on button "og 2 til" at bounding box center [0, 0] width 0 height 0
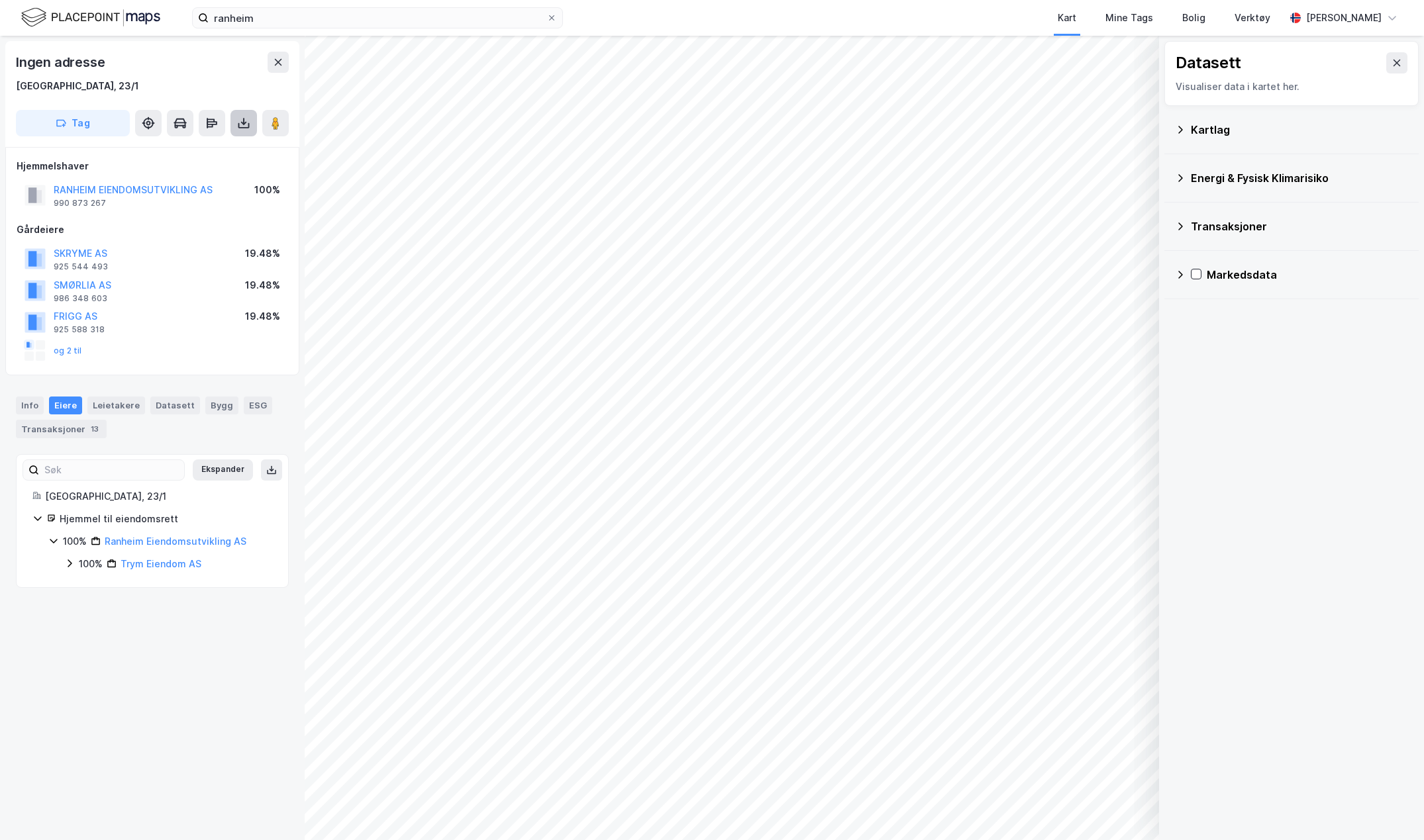
click at [241, 122] on icon at bounding box center [244, 123] width 14 height 14
click at [188, 151] on div "Last ned grunnbok" at bounding box center [178, 150] width 77 height 10
click at [1182, 129] on icon at bounding box center [1181, 129] width 10 height 10
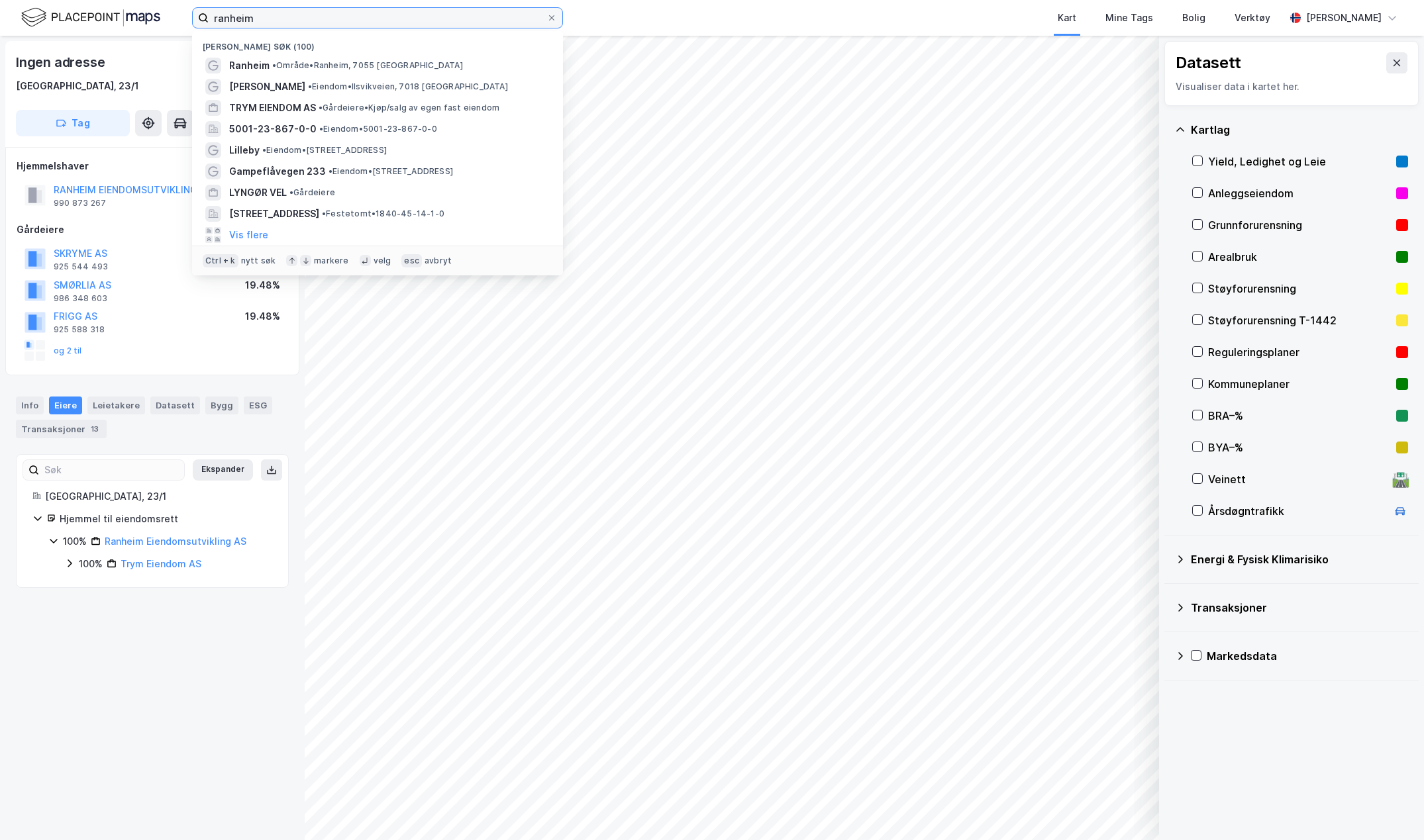
drag, startPoint x: 259, startPoint y: 22, endPoint x: 178, endPoint y: 19, distance: 81.1
click at [178, 19] on div "ranheim Nylige søk (100) [GEOGRAPHIC_DATA] • Område • [GEOGRAPHIC_DATA], 7055 […" at bounding box center [712, 18] width 1424 height 36
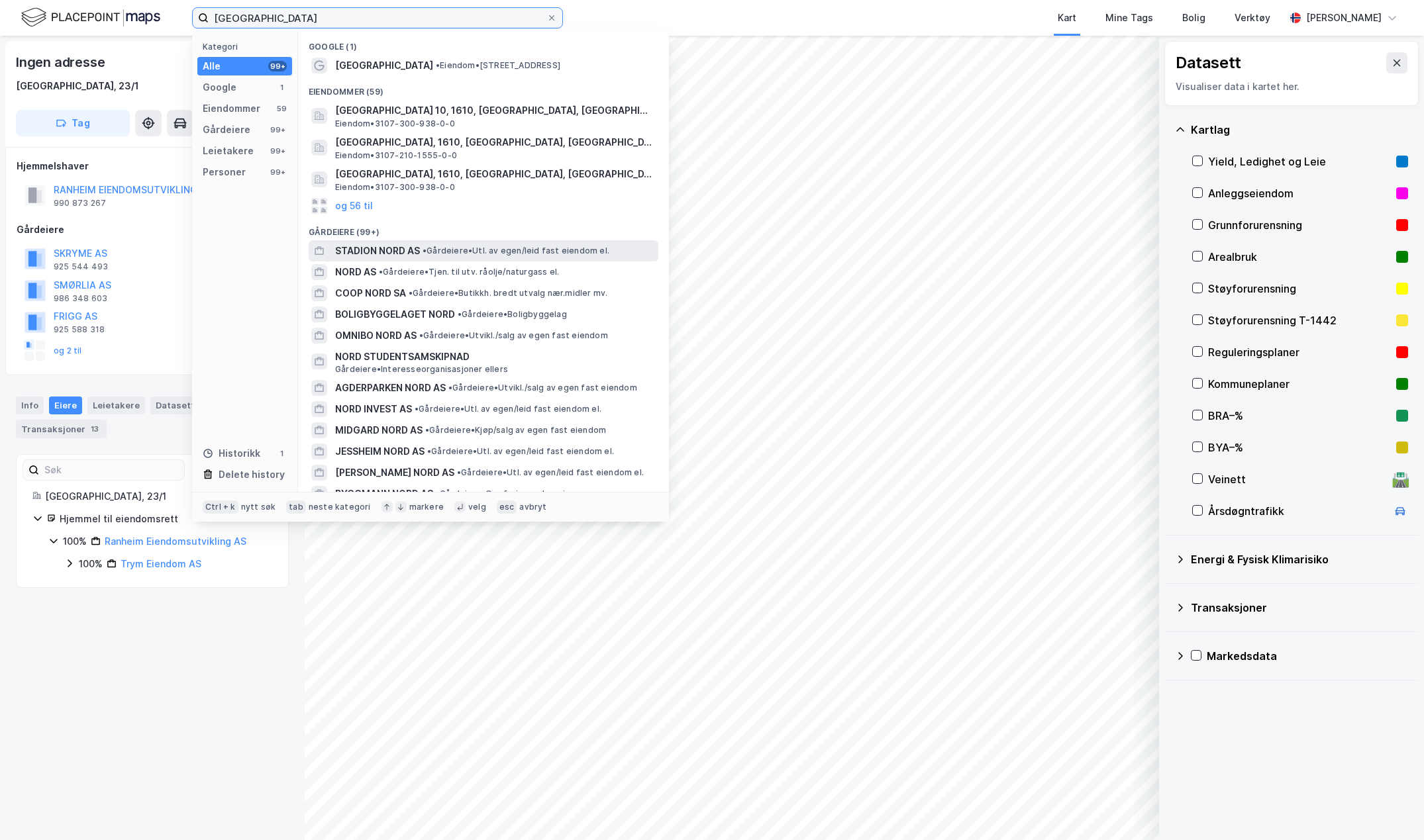
type input "[GEOGRAPHIC_DATA]"
click at [392, 250] on span "STADION NORD AS" at bounding box center [378, 251] width 85 height 16
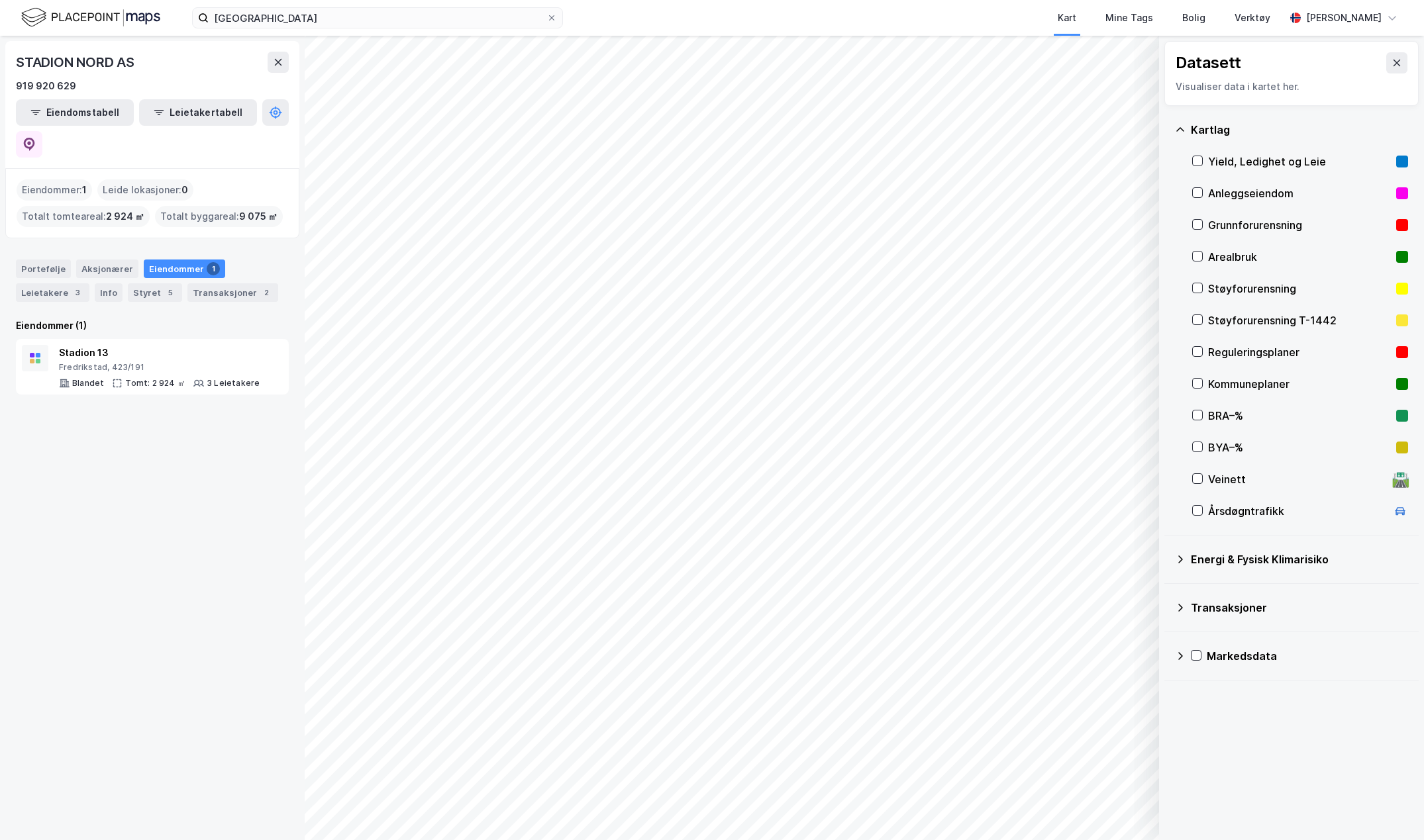
click at [172, 259] on div "Eiendommer 1" at bounding box center [185, 269] width 82 height 19
click at [164, 259] on div "Eiendommer 1" at bounding box center [185, 269] width 82 height 19
click at [103, 362] on div "Fredrikstad, 423/191" at bounding box center [159, 367] width 201 height 10
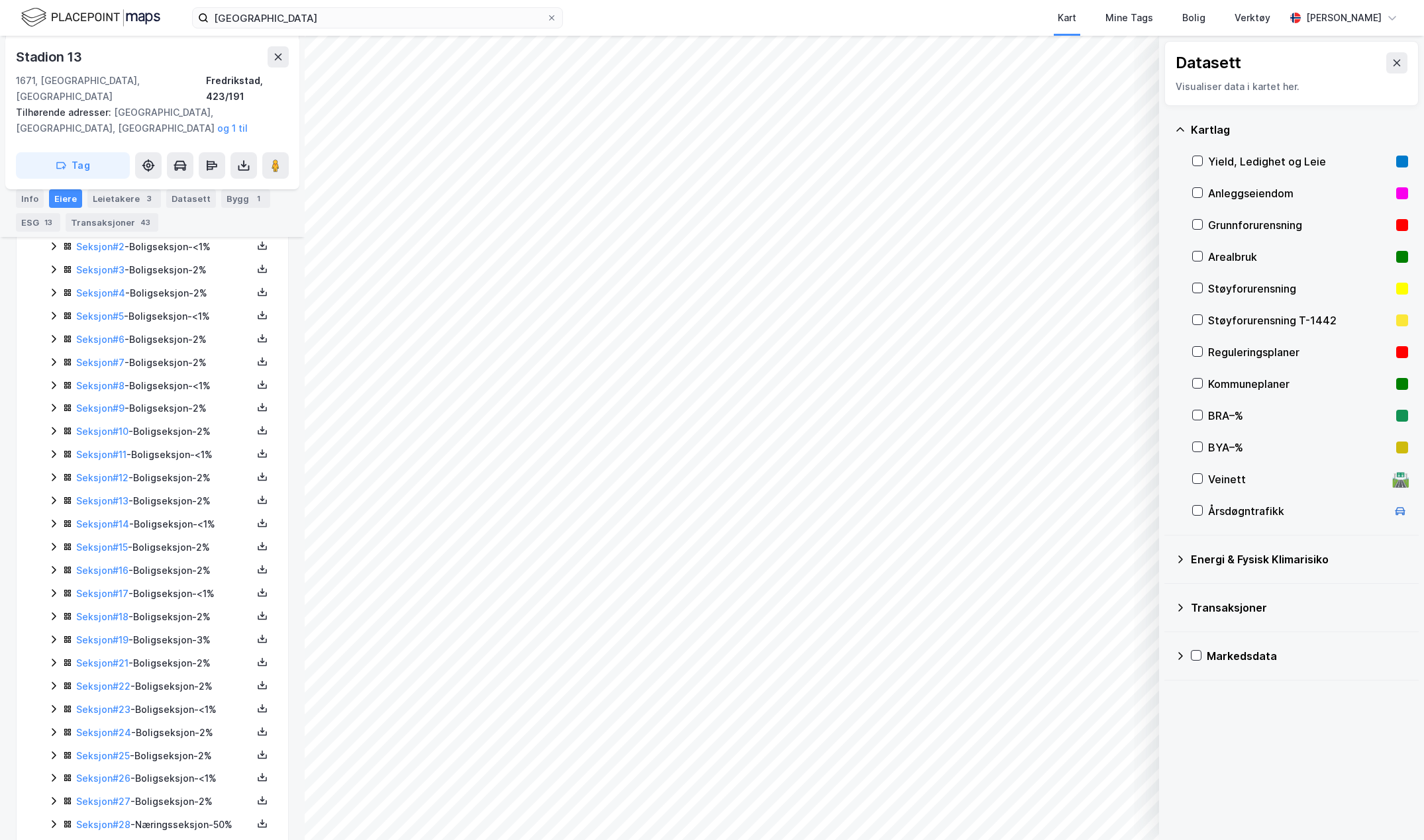
scroll to position [451, 0]
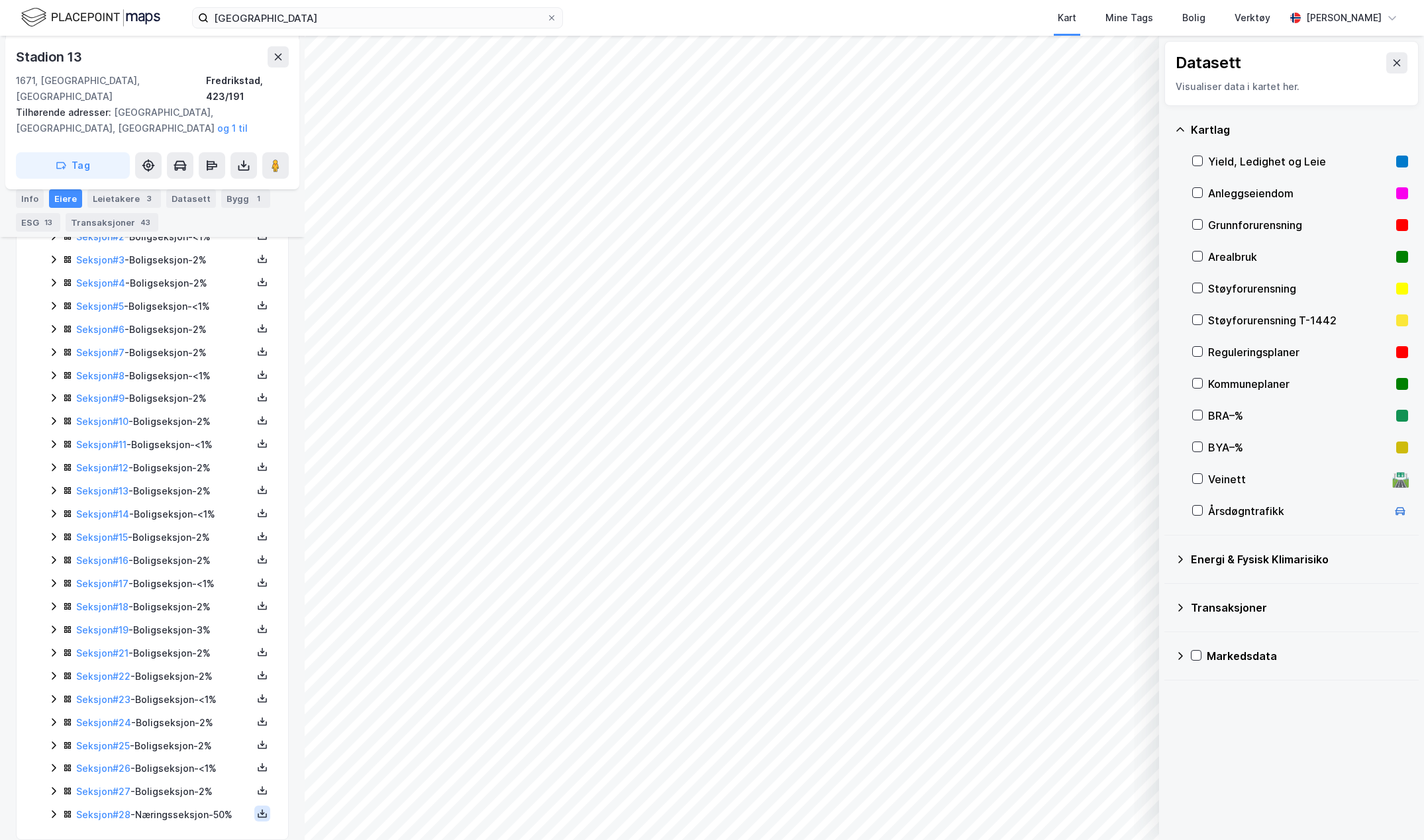
click at [257, 809] on icon at bounding box center [262, 814] width 10 height 10
click at [184, 766] on div "Grunnbok" at bounding box center [182, 774] width 44 height 16
